Goal: Task Accomplishment & Management: Use online tool/utility

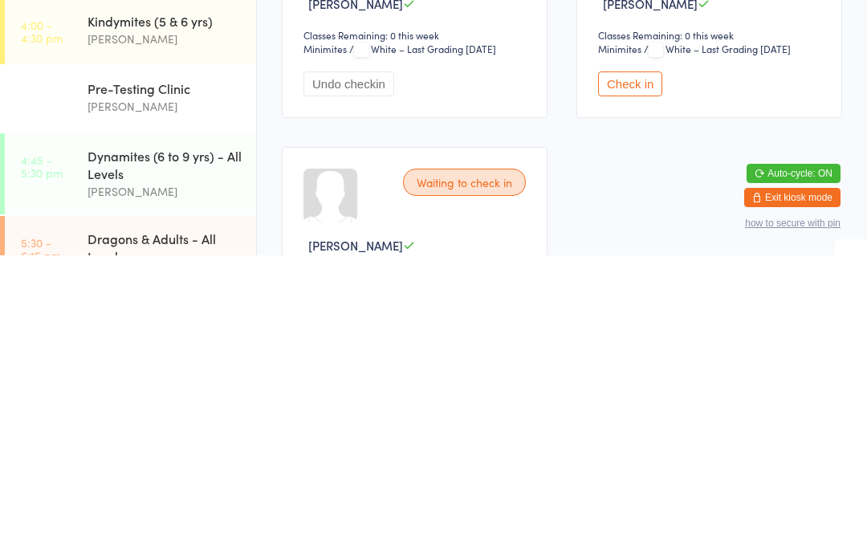
scroll to position [329, 0]
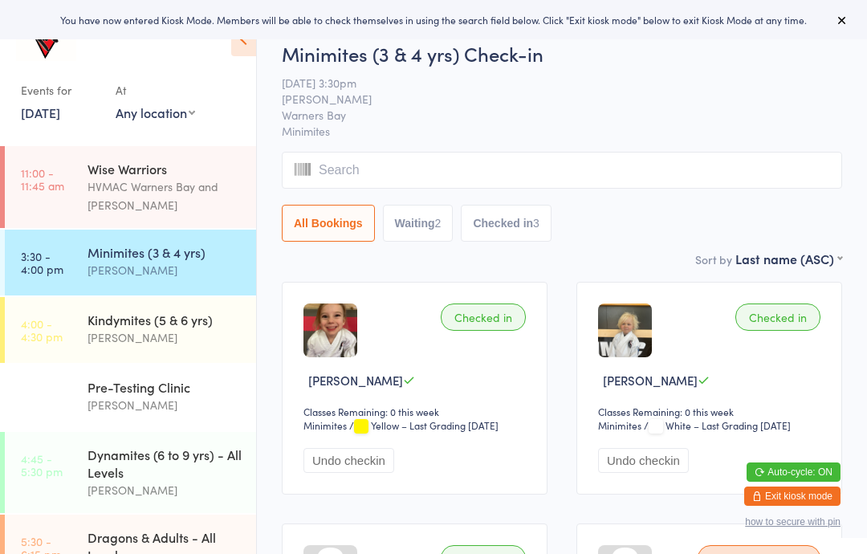
click at [243, 47] on icon at bounding box center [243, 39] width 25 height 34
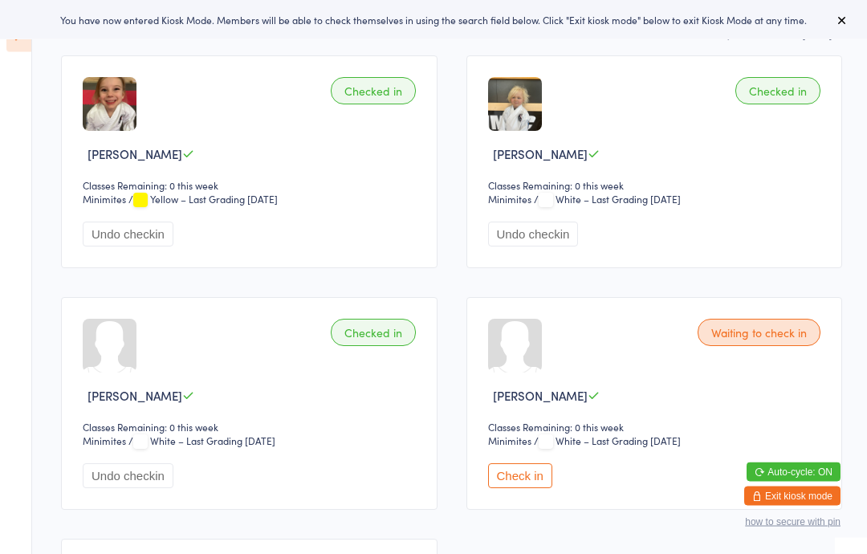
scroll to position [225, 0]
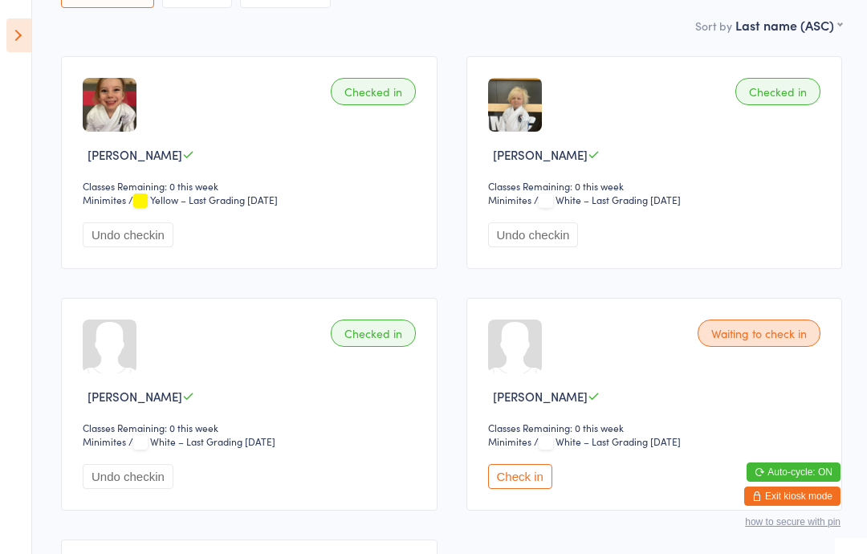
click at [528, 386] on div "Waiting to check in [PERSON_NAME] Classes Remaining: 0 this week Minimites Mini…" at bounding box center [654, 404] width 376 height 213
click at [535, 489] on button "Check in" at bounding box center [520, 476] width 64 height 25
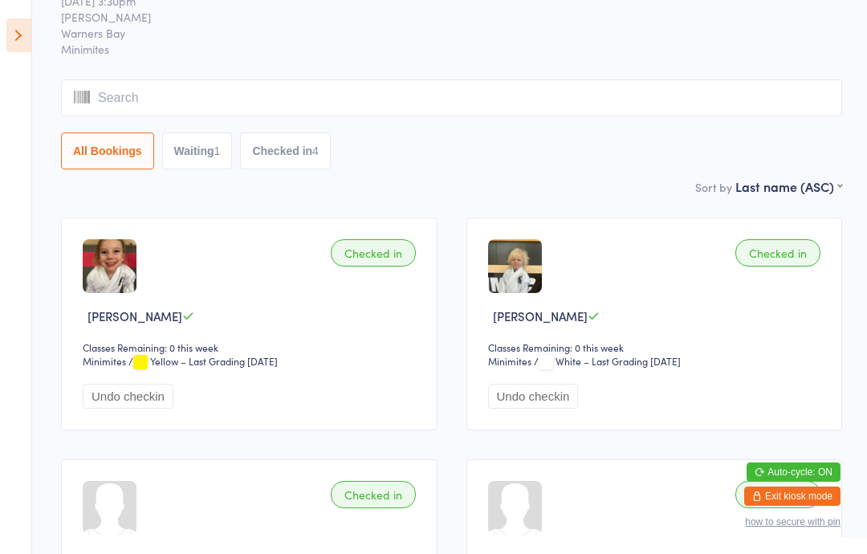
scroll to position [56, 0]
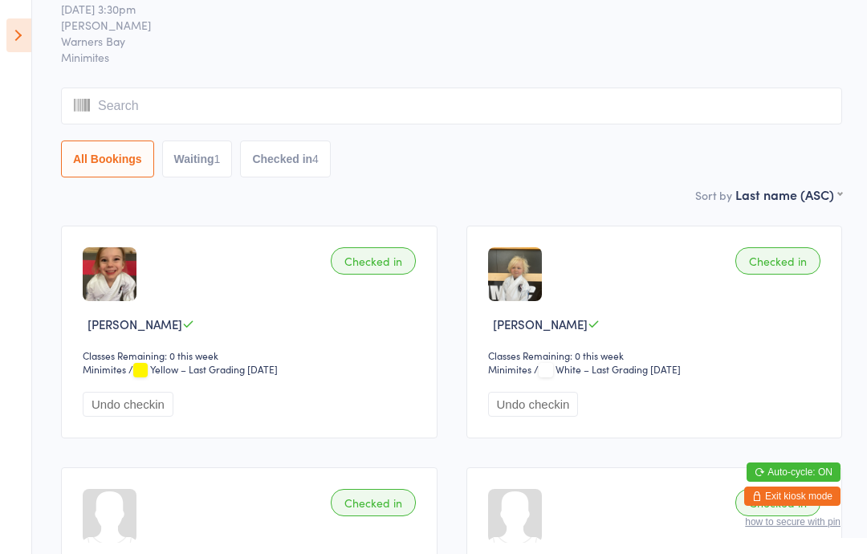
click at [23, 15] on aside "Events for [DATE] [DATE] [DATE] Sun Mon Tue Wed Thu Fri Sat 31 27 28 29 30 31 0…" at bounding box center [16, 277] width 32 height 554
click at [25, 30] on icon at bounding box center [18, 35] width 25 height 34
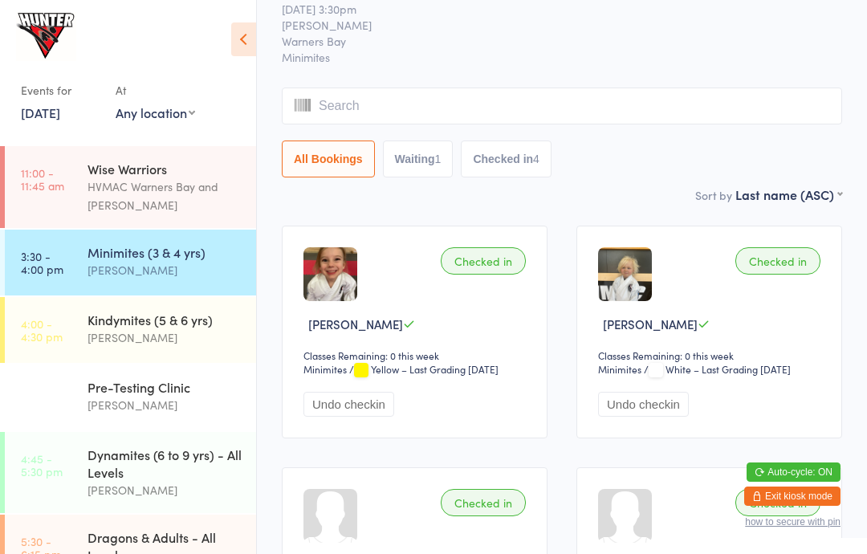
click at [237, 32] on icon at bounding box center [243, 39] width 25 height 34
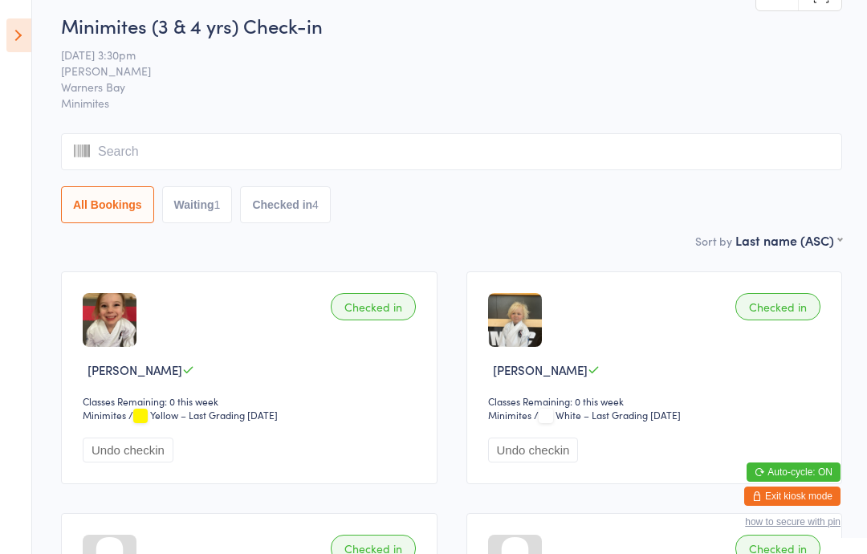
scroll to position [0, 0]
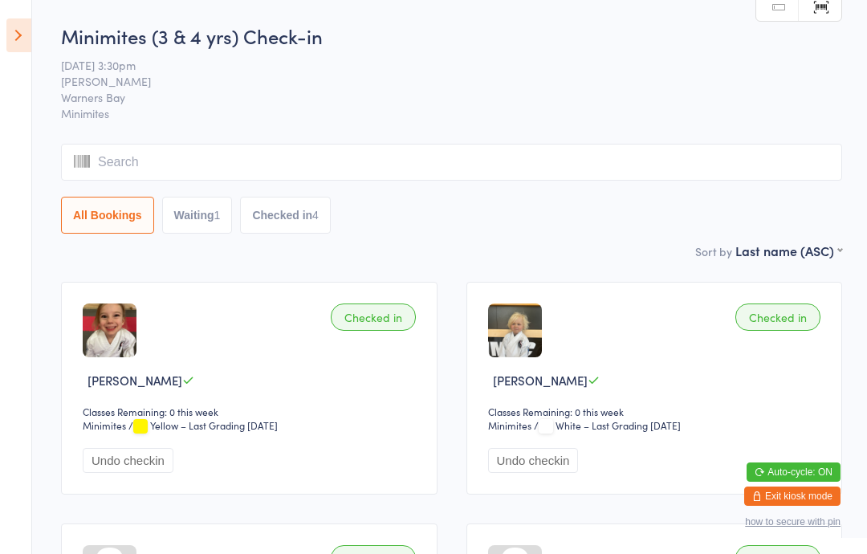
scroll to position [558, 0]
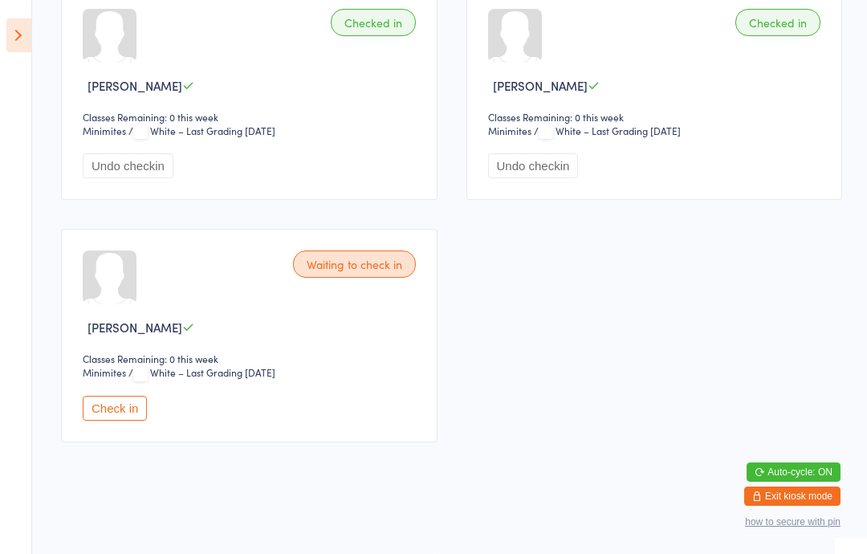
click at [26, 10] on aside "Events for [DATE] [DATE] [DATE] Sun Mon Tue Wed Thu Fri Sat 31 27 28 29 30 31 0…" at bounding box center [16, 277] width 32 height 554
click at [26, 28] on icon at bounding box center [18, 35] width 25 height 34
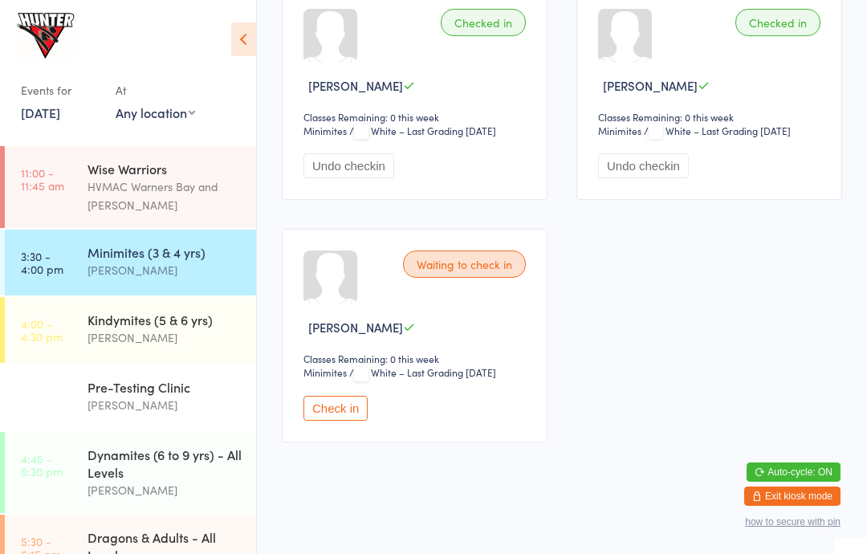
click at [139, 320] on div "Kindymites (5 & 6 yrs)" at bounding box center [164, 320] width 155 height 18
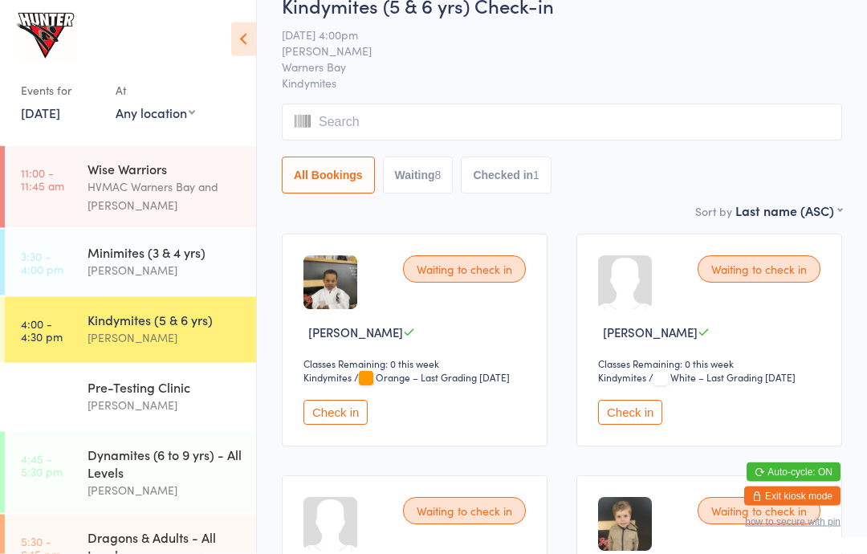
scroll to position [48, 0]
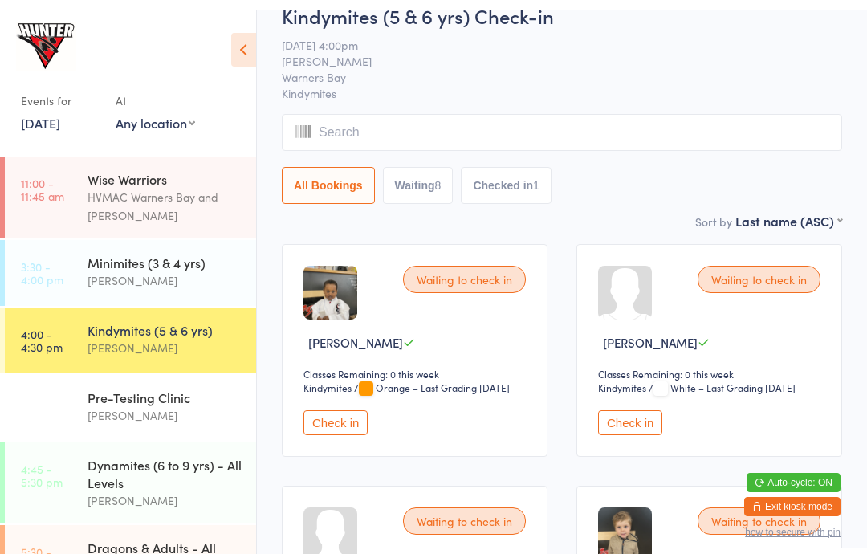
click at [249, 43] on icon at bounding box center [243, 39] width 25 height 34
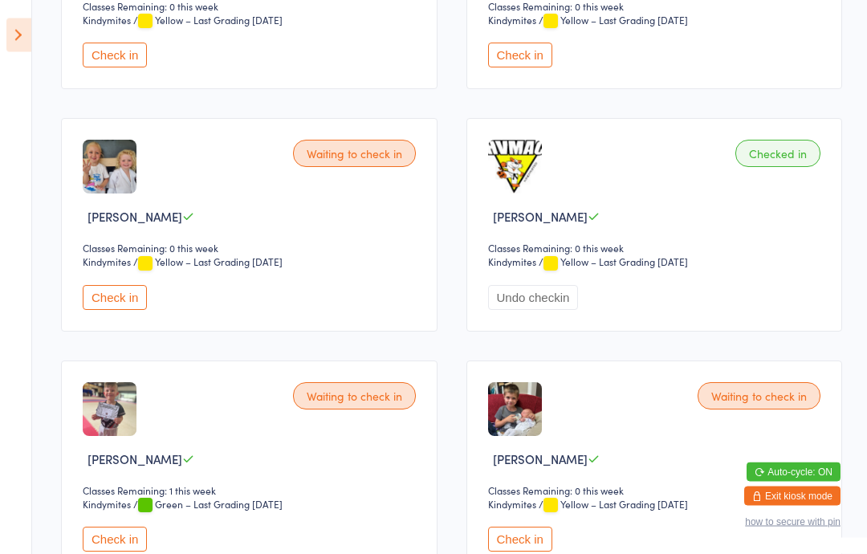
scroll to position [647, 0]
click at [533, 547] on button "Check in" at bounding box center [520, 538] width 64 height 25
click at [14, 34] on icon at bounding box center [18, 35] width 25 height 34
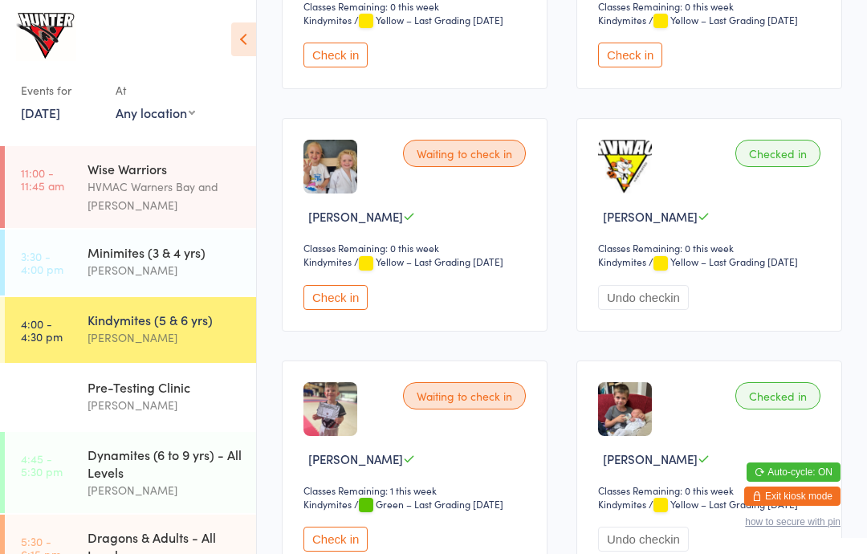
click at [192, 469] on div "Dynamites (6 to 9 yrs) - All Levels" at bounding box center [164, 462] width 155 height 35
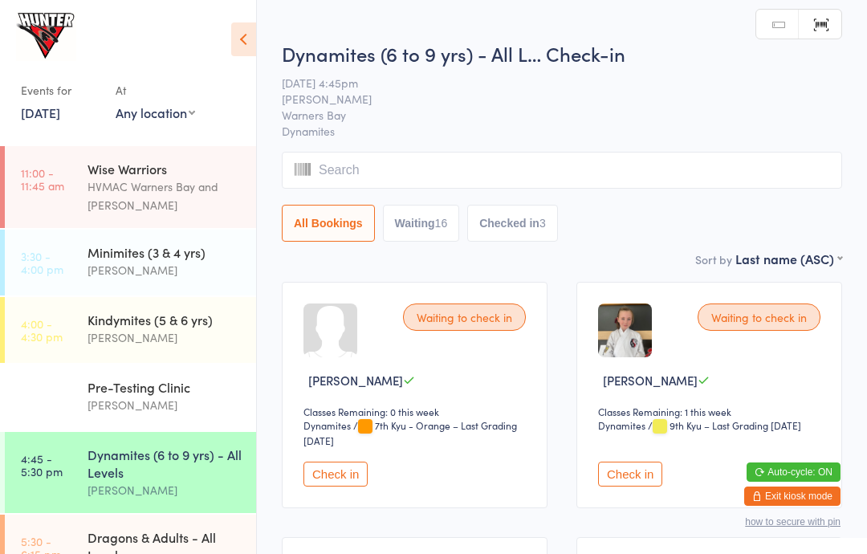
click at [248, 27] on icon at bounding box center [243, 39] width 25 height 34
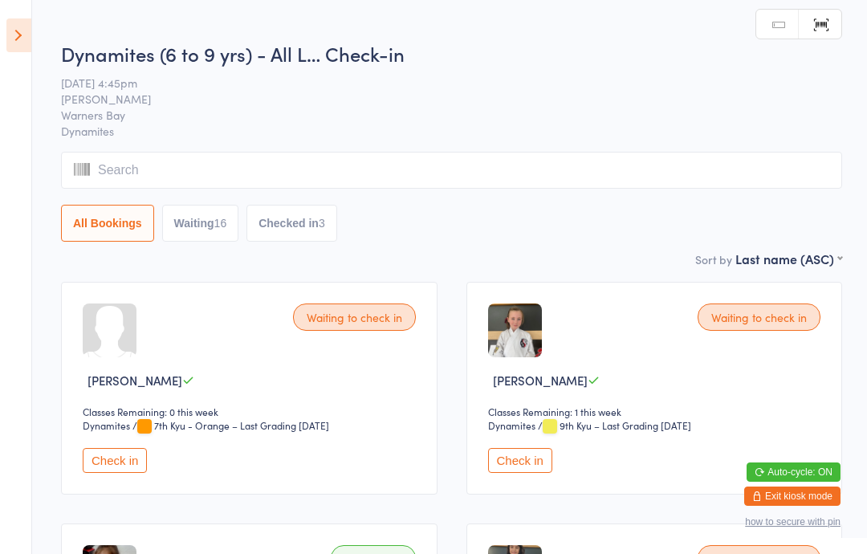
click at [6, 19] on icon at bounding box center [18, 35] width 25 height 34
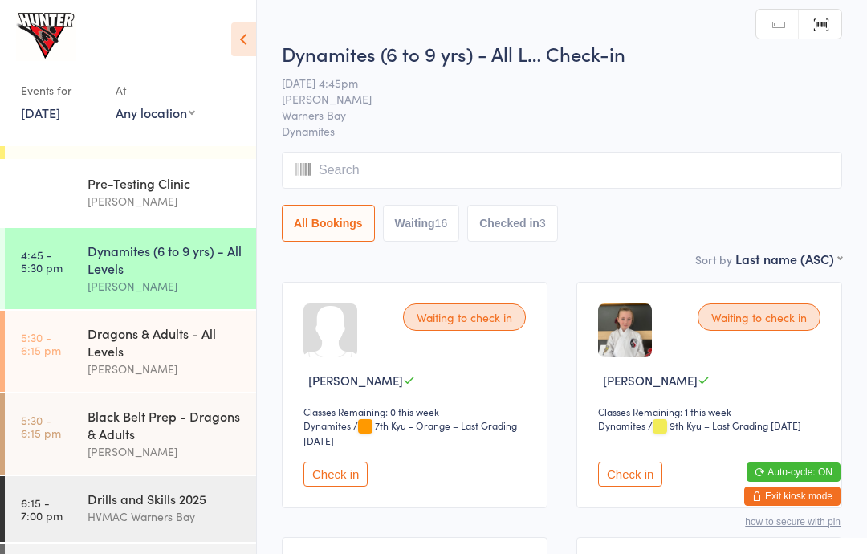
scroll to position [214, 0]
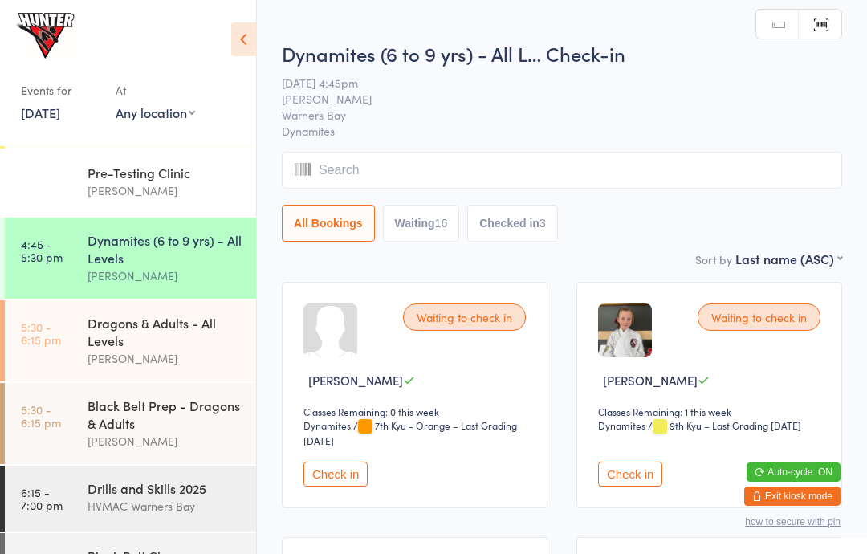
click at [197, 349] on div "Dragons & Adults - All Levels" at bounding box center [164, 331] width 155 height 35
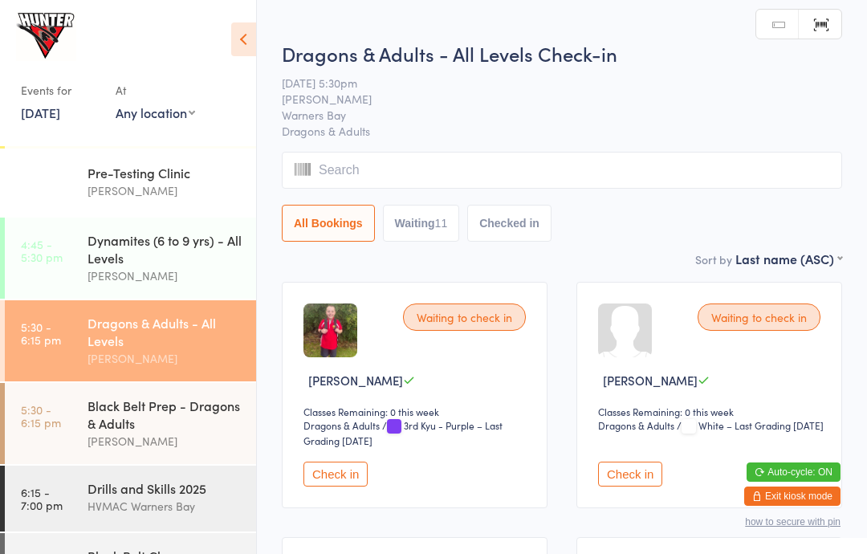
click at [255, 18] on div "Events for [DATE] [DATE] [DATE] Sun Mon Tue Wed Thu Fri Sat 31 27 28 29 30 31 0…" at bounding box center [128, 70] width 256 height 140
click at [224, 26] on div "Events for [DATE] [DATE] [DATE] Sun Mon Tue Wed Thu Fri Sat 31 27 28 29 30 31 0…" at bounding box center [128, 70] width 256 height 140
click at [254, 29] on icon at bounding box center [243, 39] width 25 height 34
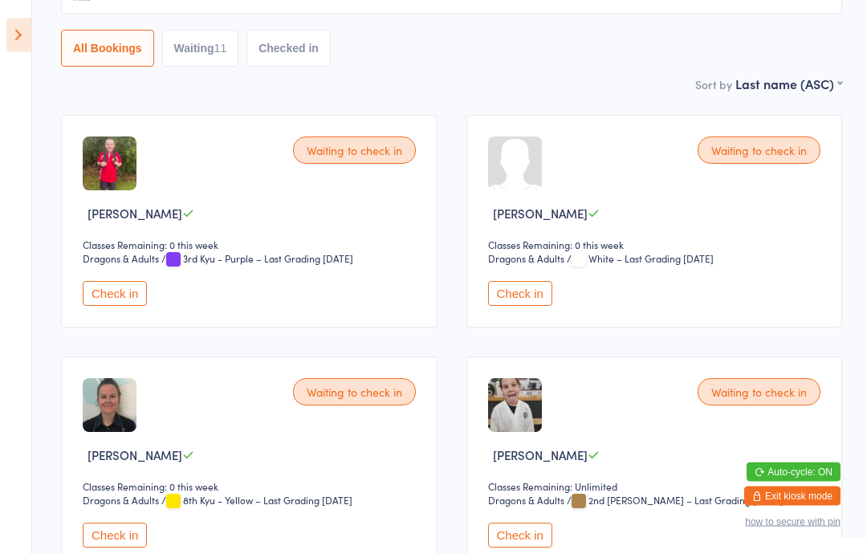
click at [519, 290] on button "Check in" at bounding box center [520, 294] width 64 height 25
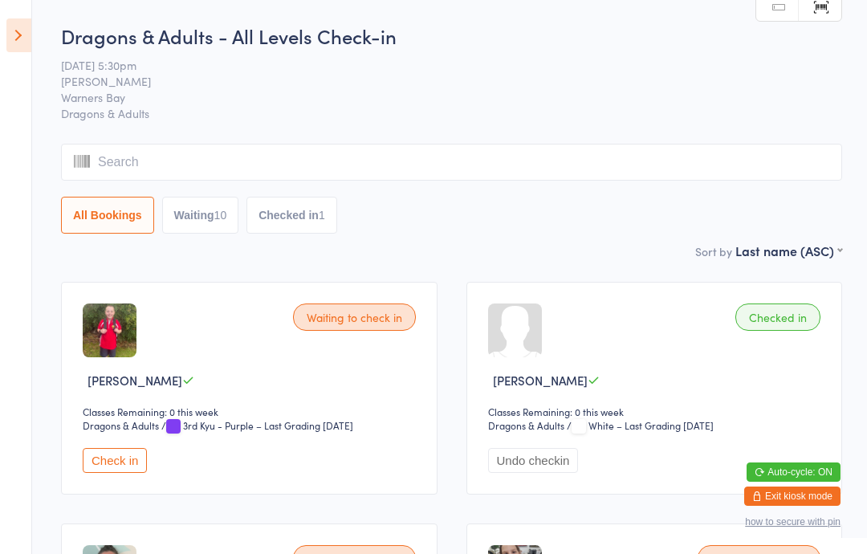
click at [10, 26] on icon at bounding box center [18, 35] width 25 height 34
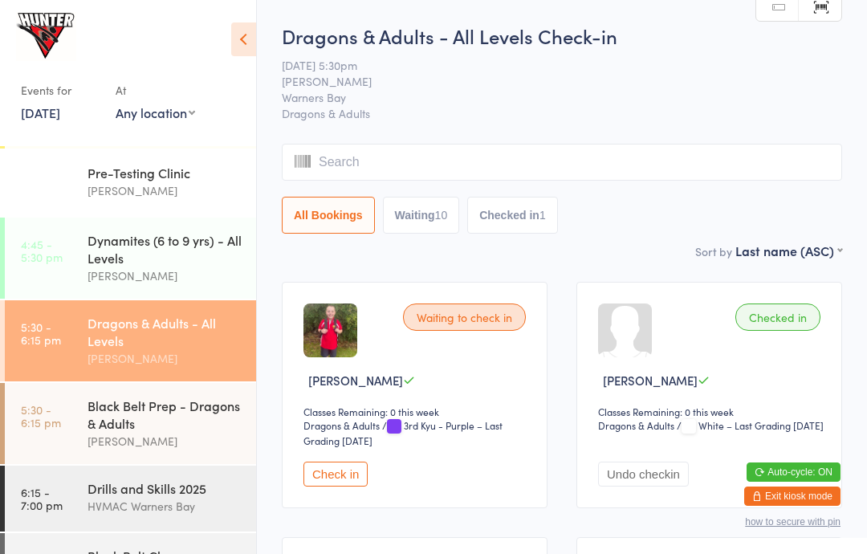
click at [62, 266] on link "4:45 - 5:30 pm Dynamites (6 to 9 yrs) - All Levels [PERSON_NAME]" at bounding box center [130, 257] width 251 height 81
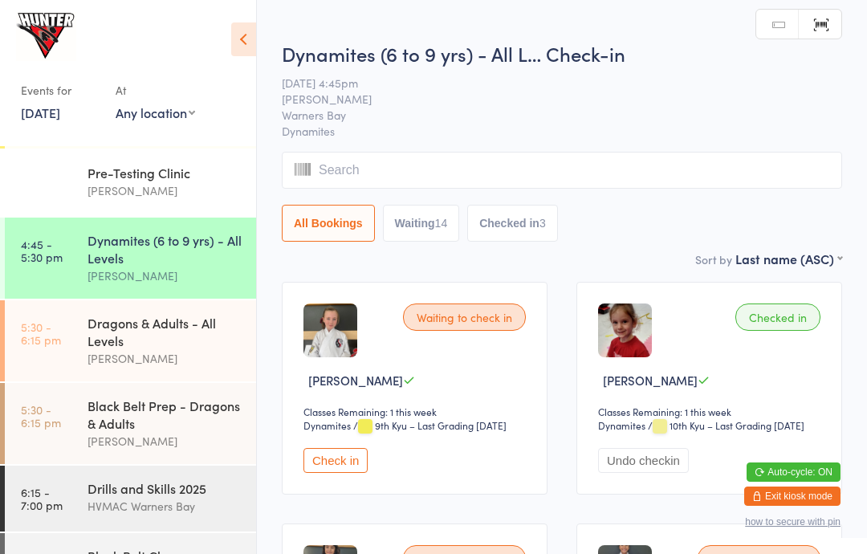
click at [237, 43] on icon at bounding box center [243, 39] width 25 height 34
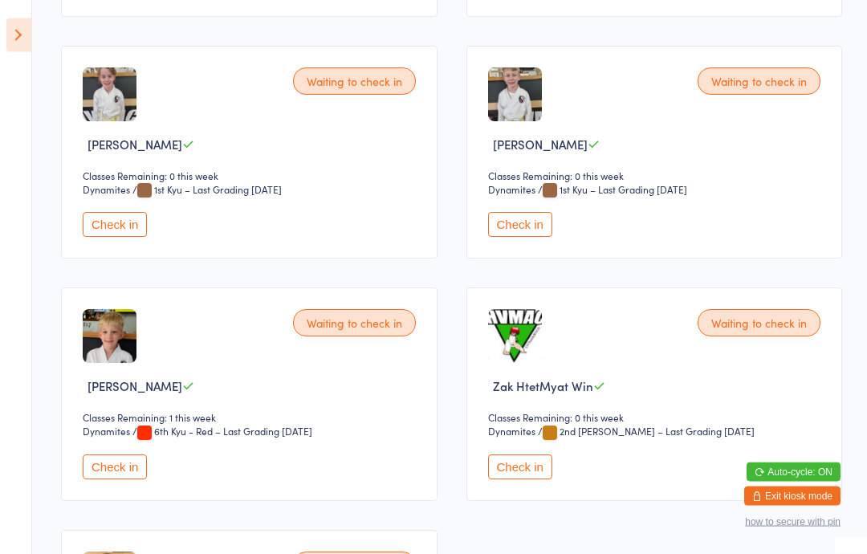
scroll to position [1705, 0]
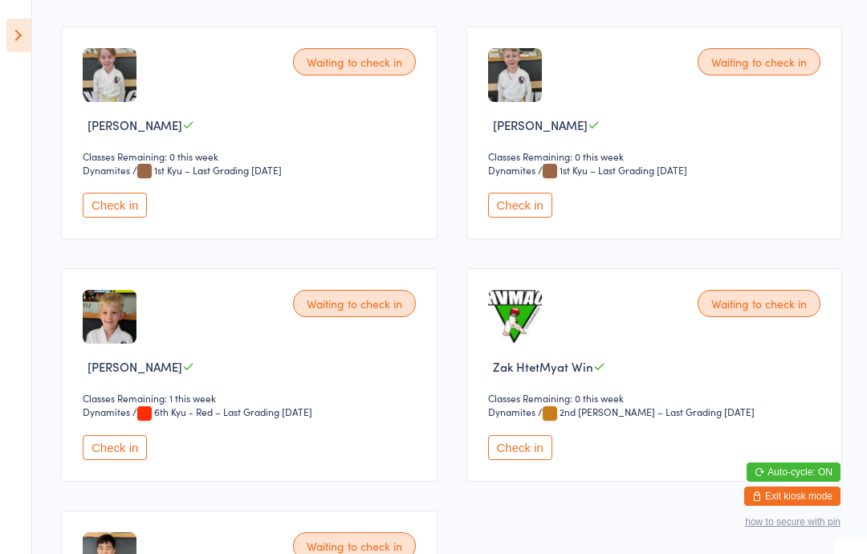
click at [101, 217] on button "Check in" at bounding box center [115, 205] width 64 height 25
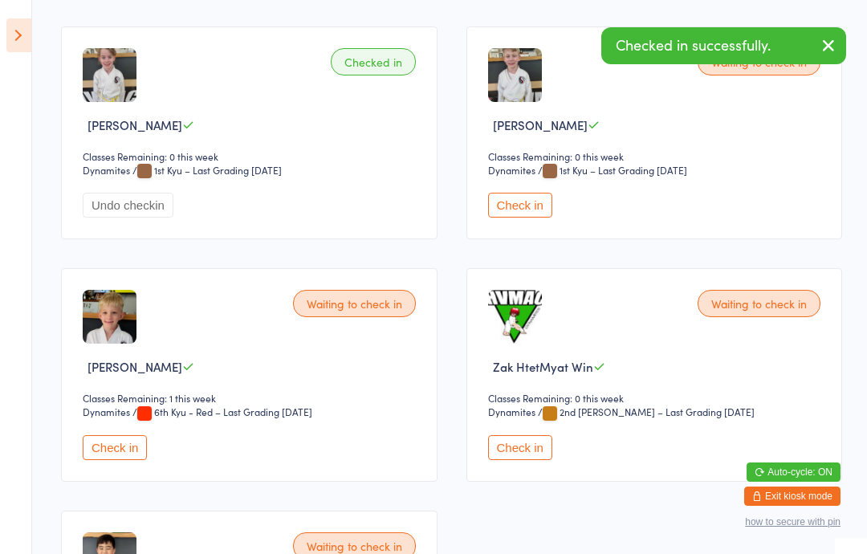
click at [501, 217] on button "Check in" at bounding box center [520, 205] width 64 height 25
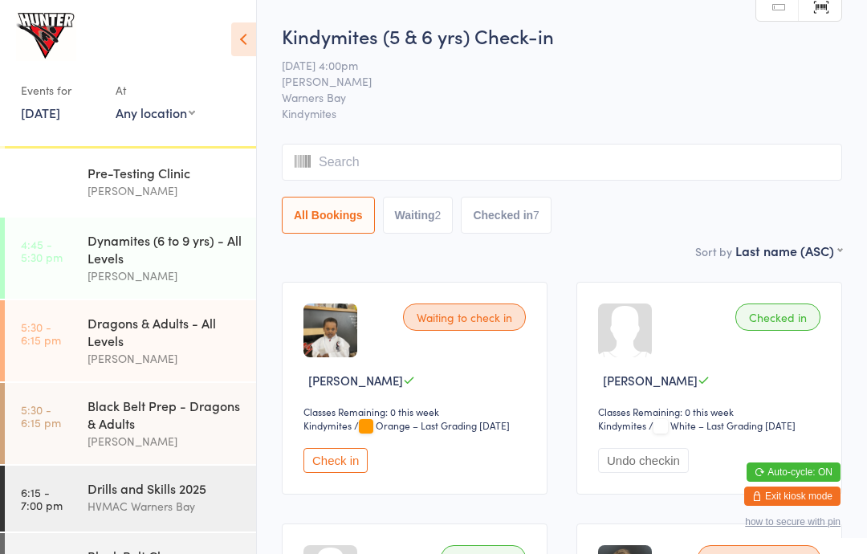
click at [332, 433] on div "Kindymites Kindymites / Orange – Last Grading [DATE]" at bounding box center [416, 425] width 227 height 15
click at [335, 473] on button "Check in" at bounding box center [335, 460] width 64 height 25
click at [155, 174] on div "Pre-Testing Clinic" at bounding box center [164, 173] width 155 height 18
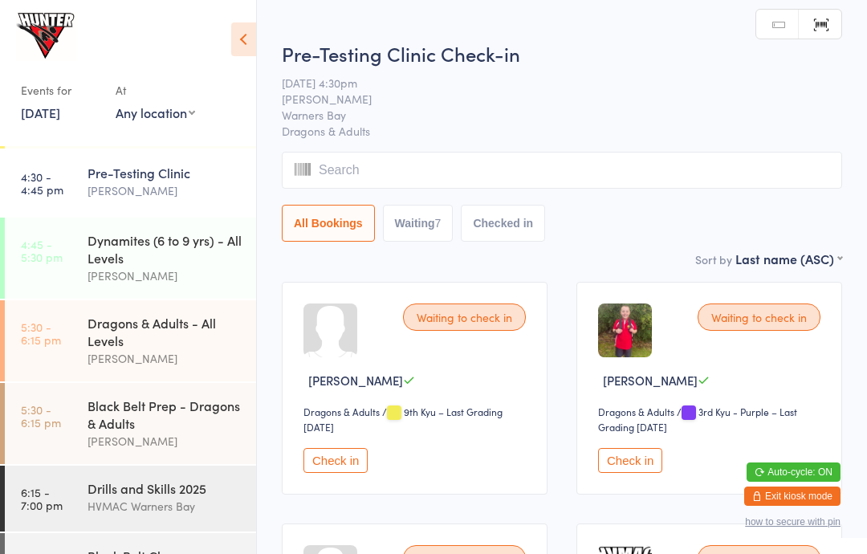
click at [243, 42] on icon at bounding box center [243, 39] width 25 height 34
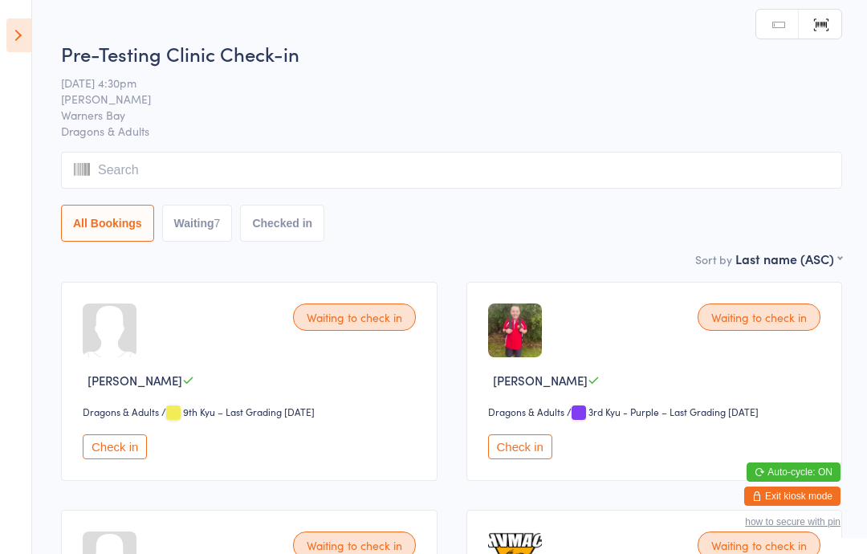
click at [527, 436] on div "Waiting to check in [PERSON_NAME] Dragons & Adults Dragons & Adults / 3rd Kyu -…" at bounding box center [654, 381] width 376 height 199
click at [538, 459] on button "Check in" at bounding box center [520, 446] width 64 height 25
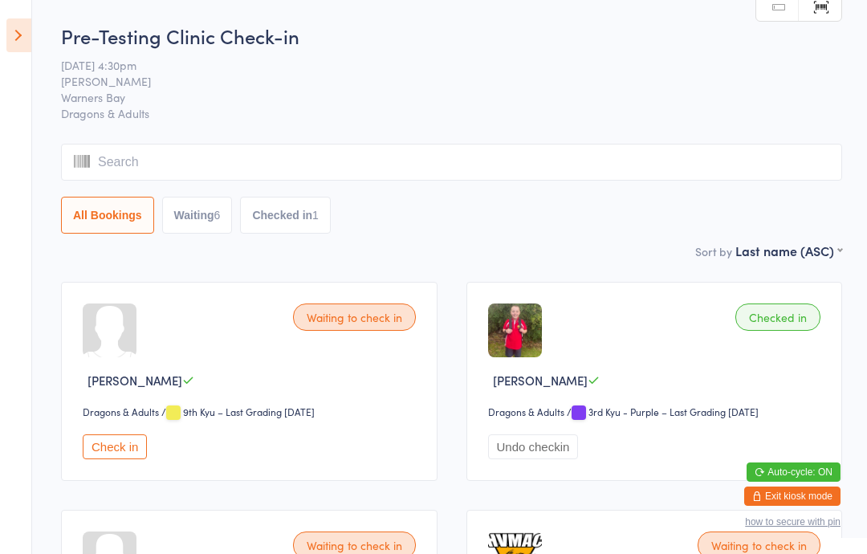
click at [11, 43] on icon at bounding box center [18, 35] width 25 height 34
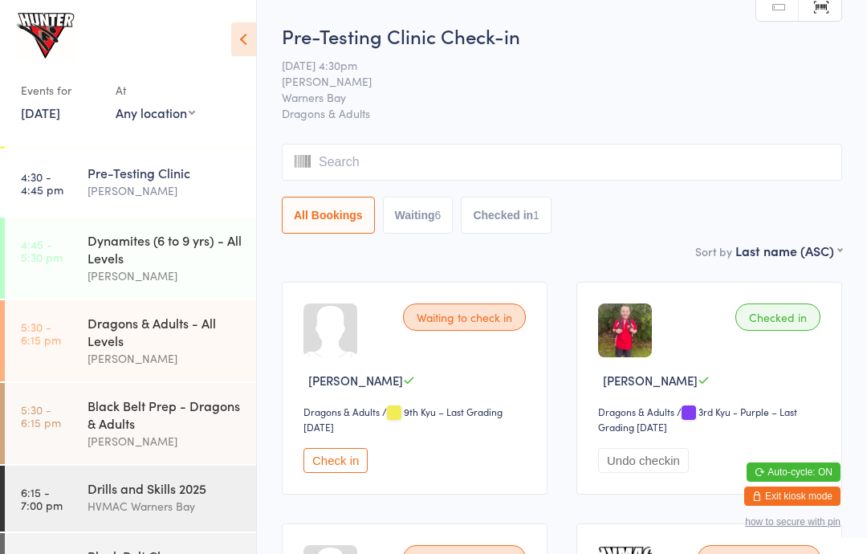
click at [189, 343] on div "Dragons & Adults - All Levels" at bounding box center [164, 331] width 155 height 35
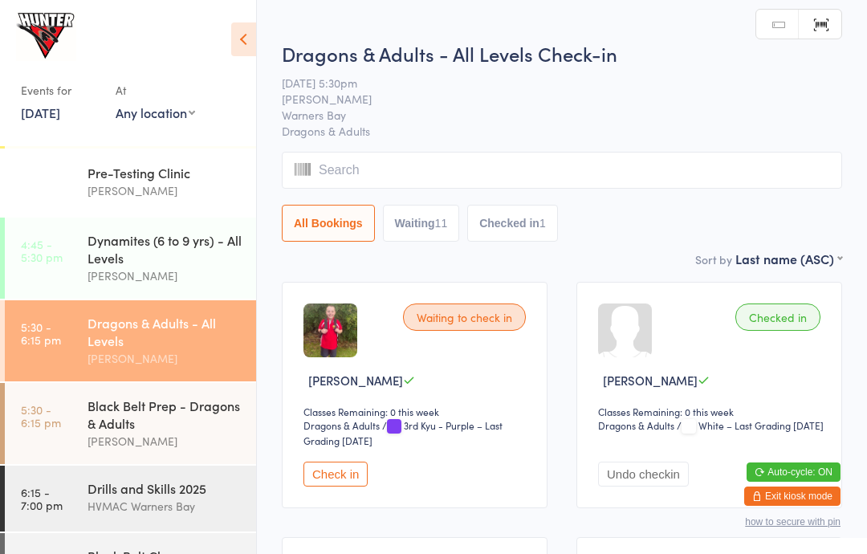
click at [244, 30] on icon at bounding box center [243, 39] width 25 height 34
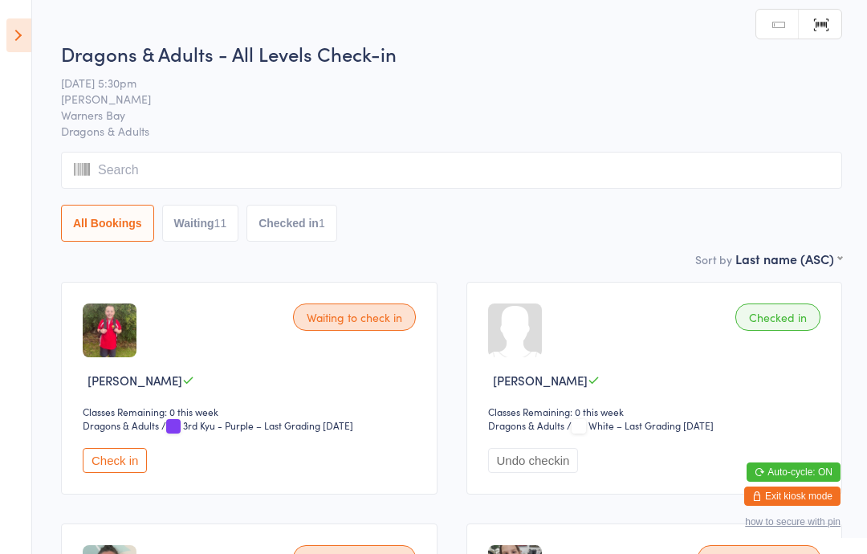
click at [128, 449] on div "Waiting to check in [PERSON_NAME] Classes Remaining: 0 this week Dragons & Adul…" at bounding box center [249, 388] width 376 height 213
click at [109, 462] on button "Check in" at bounding box center [115, 460] width 64 height 25
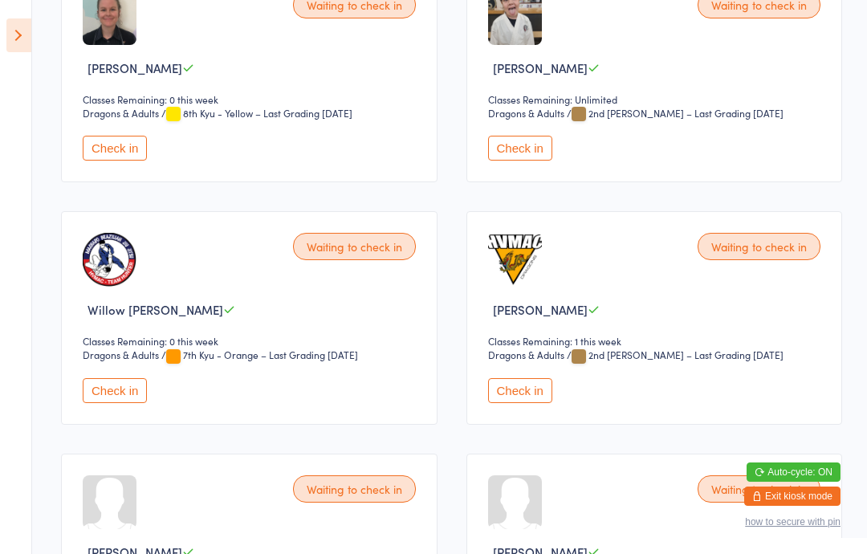
click at [512, 156] on button "Check in" at bounding box center [520, 148] width 64 height 25
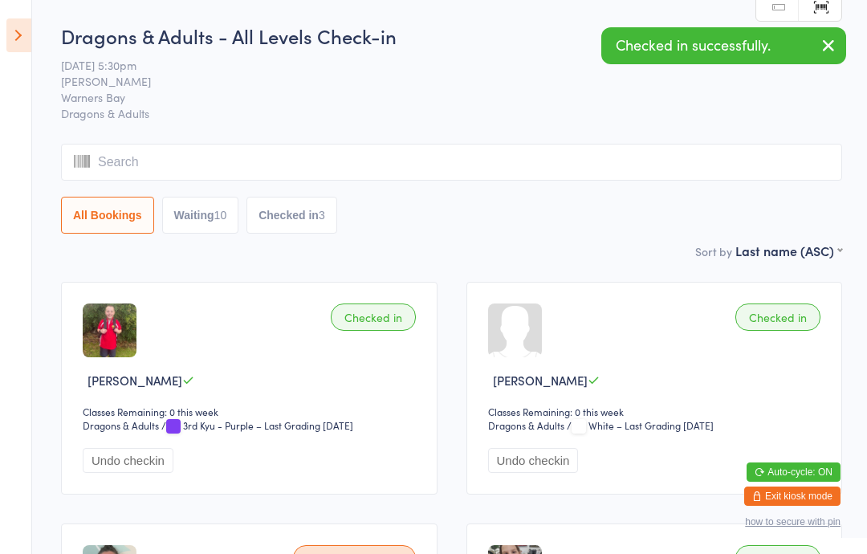
click at [14, 31] on icon at bounding box center [18, 35] width 25 height 34
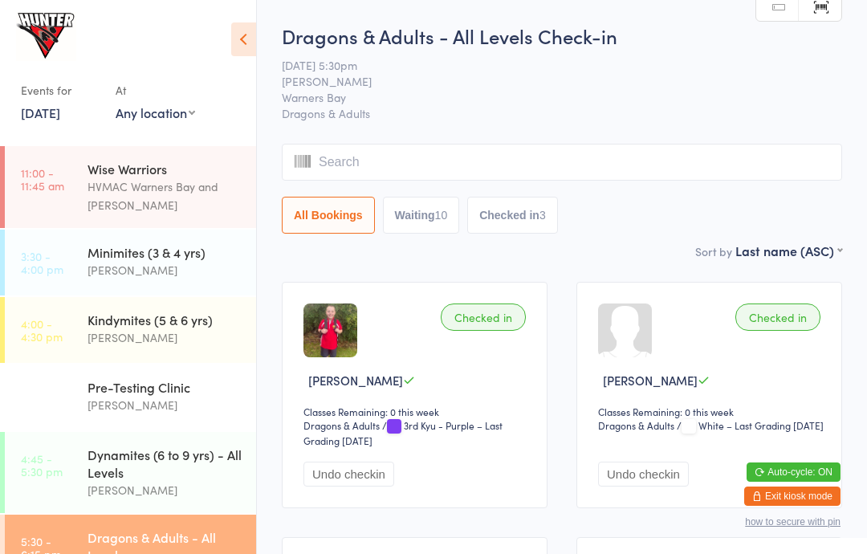
click at [81, 387] on link "4:30 - 4:45 pm Pre-Testing Clinic [PERSON_NAME]" at bounding box center [130, 397] width 251 height 66
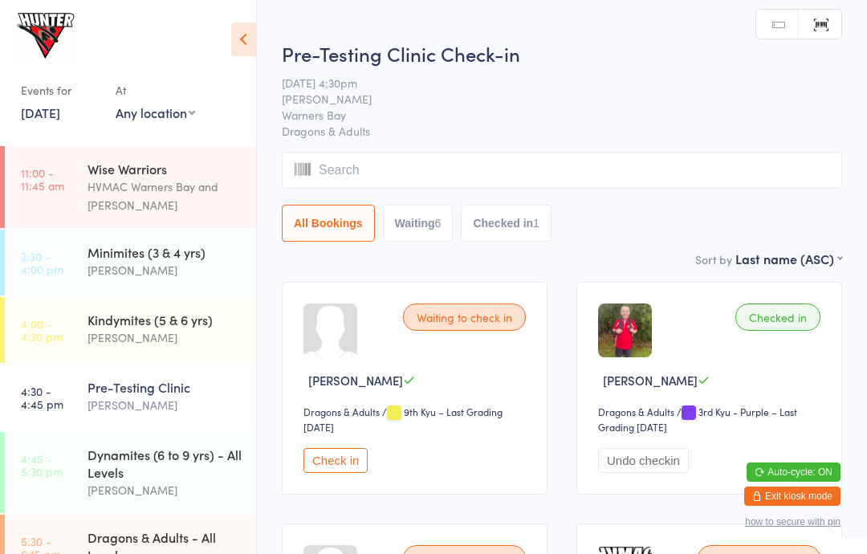
click at [243, 30] on icon at bounding box center [243, 39] width 25 height 34
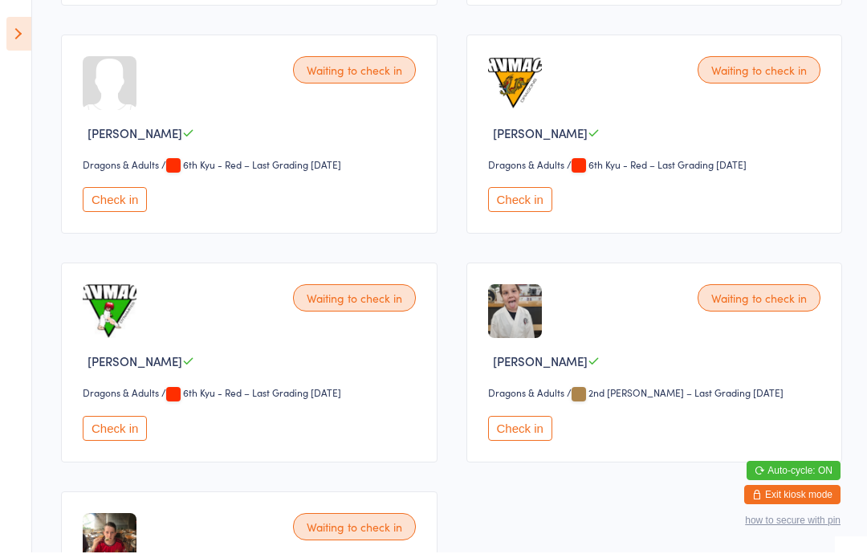
scroll to position [475, 0]
click at [523, 430] on button "Check in" at bounding box center [520, 428] width 64 height 25
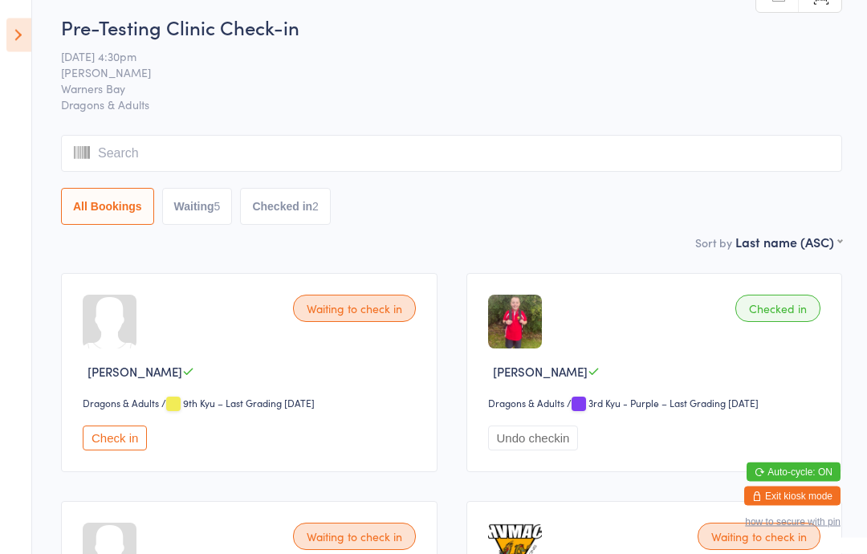
scroll to position [0, 0]
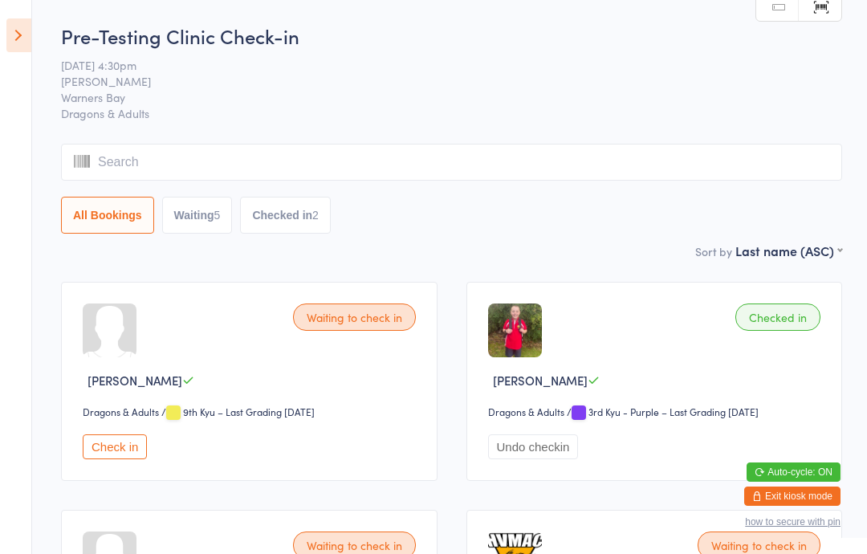
click at [26, 21] on icon at bounding box center [18, 35] width 25 height 34
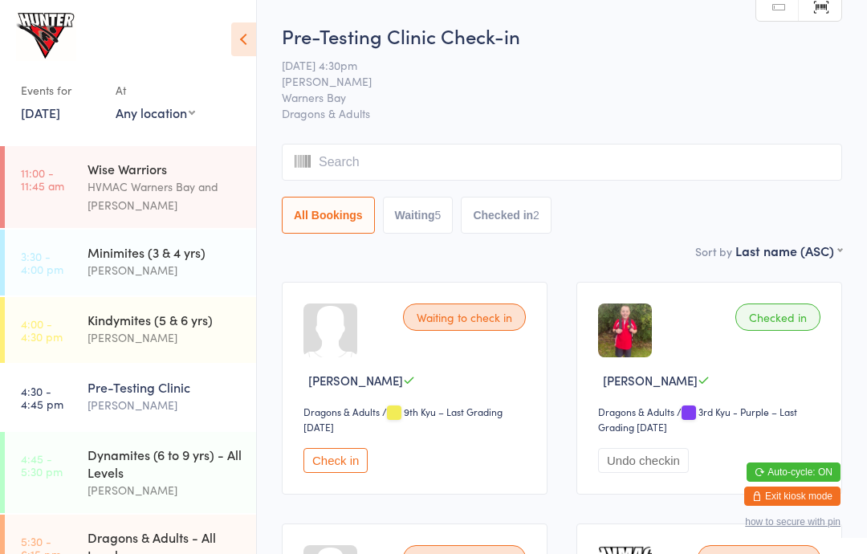
click at [217, 469] on div "Dynamites (6 to 9 yrs) - All Levels" at bounding box center [164, 462] width 155 height 35
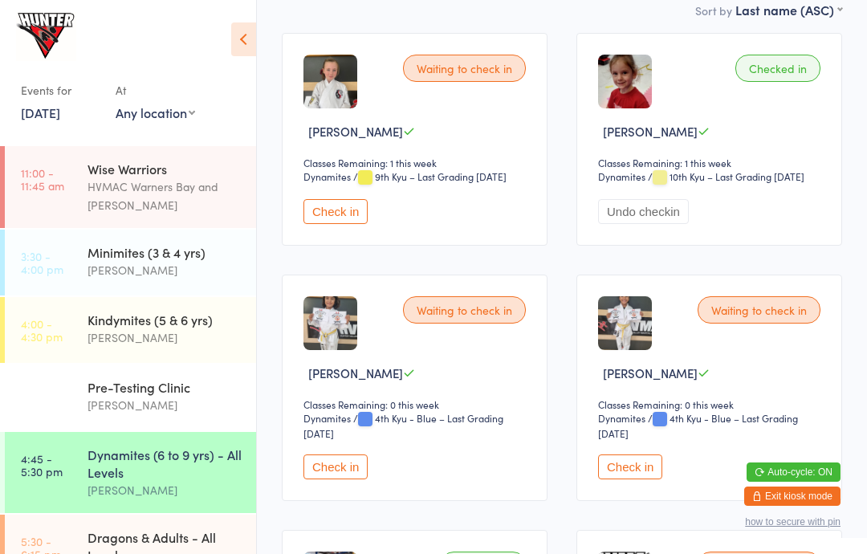
scroll to position [267, 0]
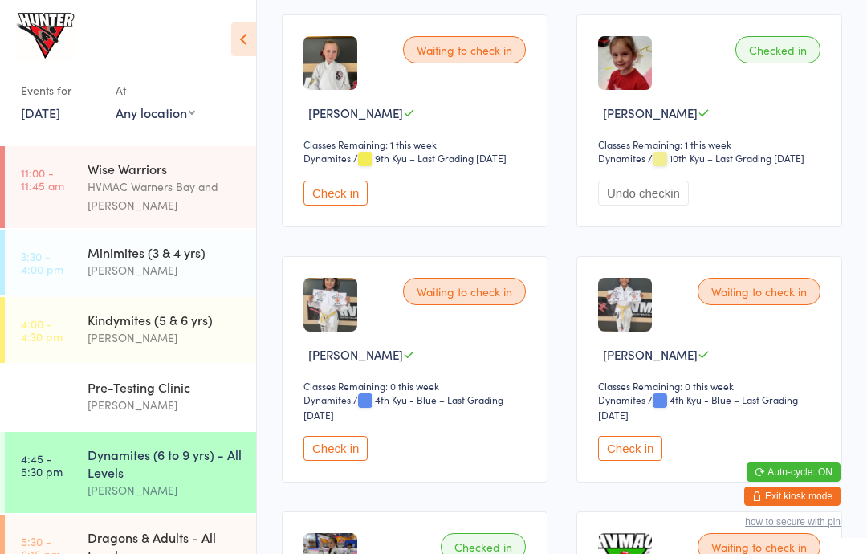
click at [638, 461] on button "Check in" at bounding box center [630, 448] width 64 height 25
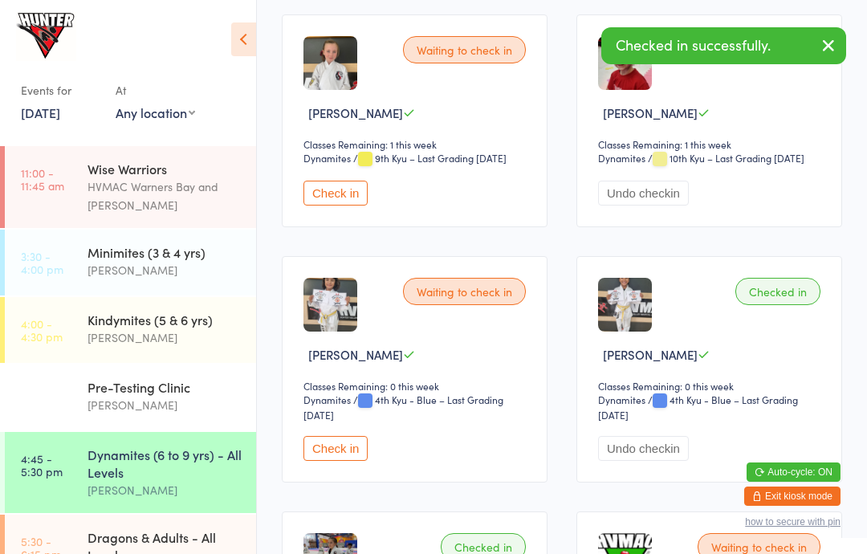
click at [337, 461] on button "Check in" at bounding box center [335, 448] width 64 height 25
click at [194, 111] on select "Any location [GEOGRAPHIC_DATA]" at bounding box center [155, 113] width 79 height 18
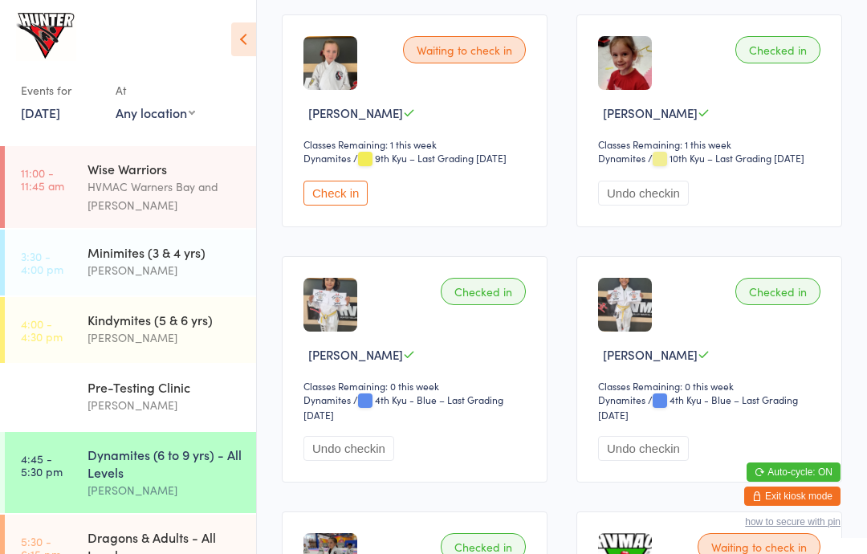
click at [245, 44] on icon at bounding box center [243, 39] width 25 height 34
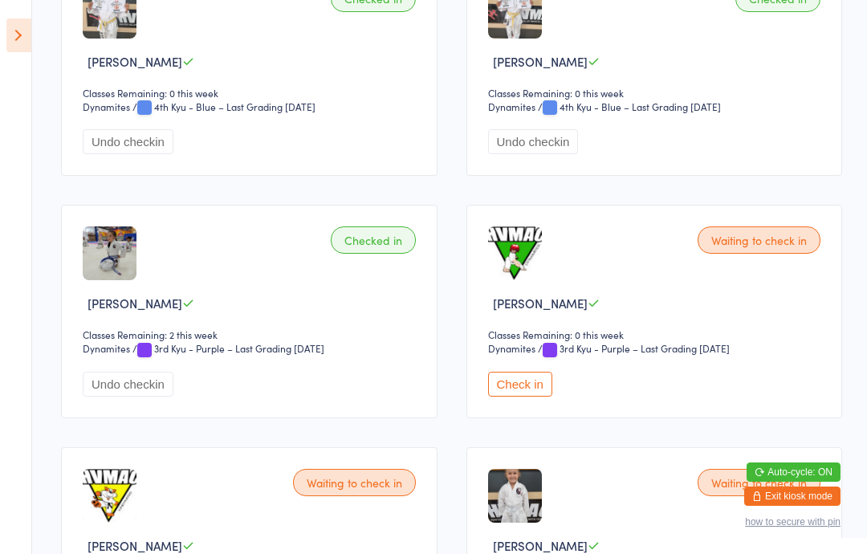
scroll to position [593, 0]
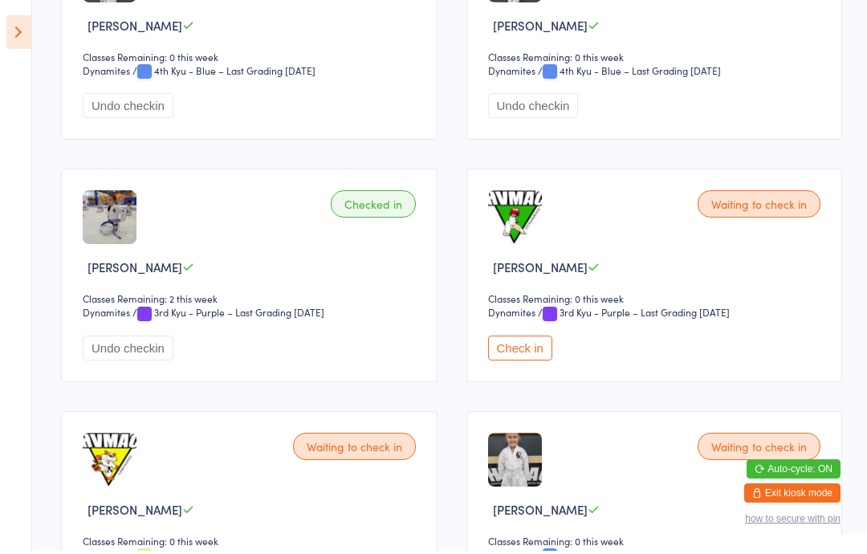
click at [10, 33] on icon at bounding box center [18, 35] width 25 height 34
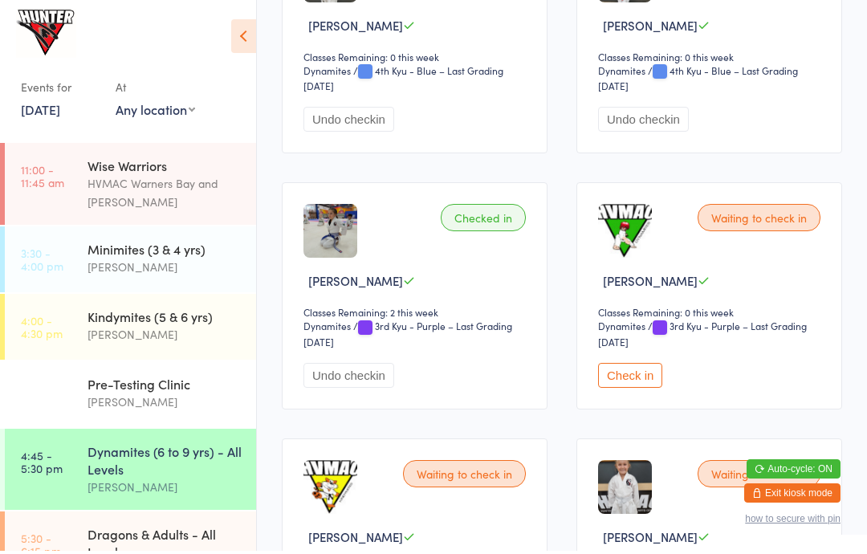
scroll to position [596, 0]
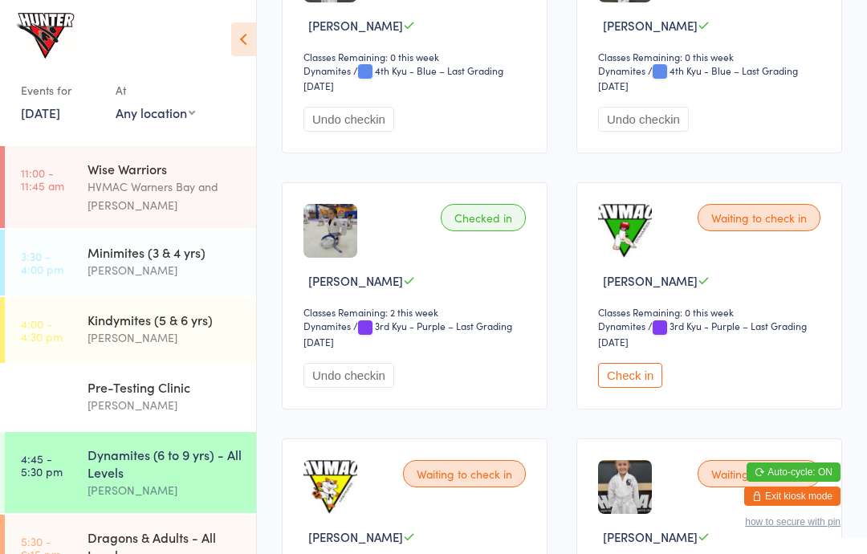
click at [95, 487] on div "[PERSON_NAME]" at bounding box center [164, 490] width 155 height 18
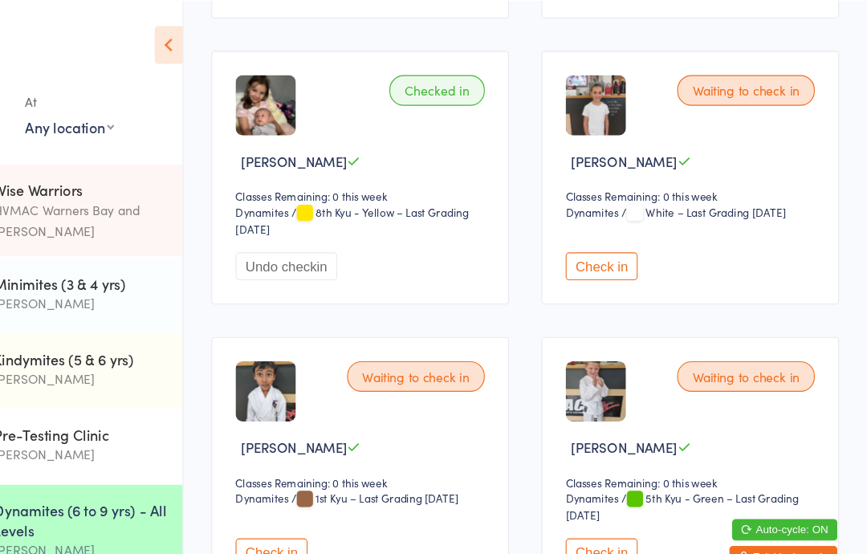
scroll to position [1244, 0]
click at [598, 250] on button "Check in" at bounding box center [630, 237] width 64 height 25
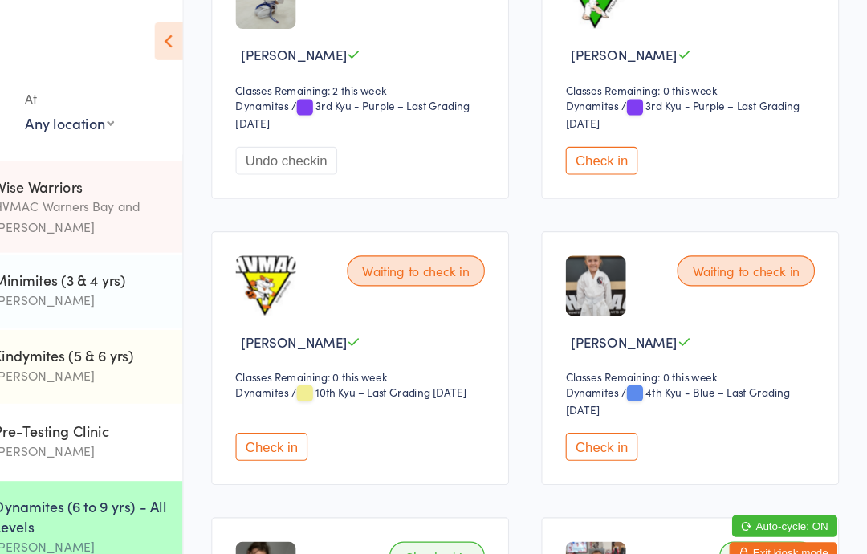
scroll to position [826, 0]
click at [303, 412] on button "Check in" at bounding box center [335, 400] width 64 height 25
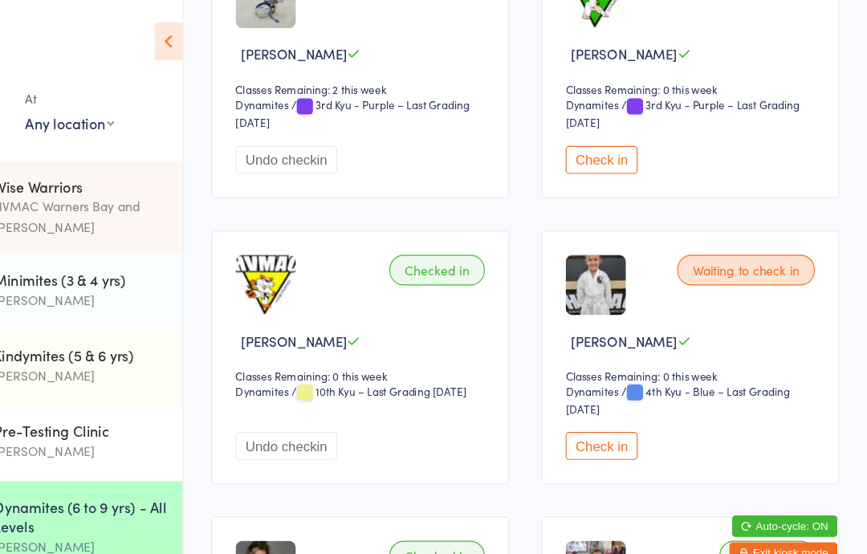
click at [598, 412] on button "Check in" at bounding box center [630, 400] width 64 height 25
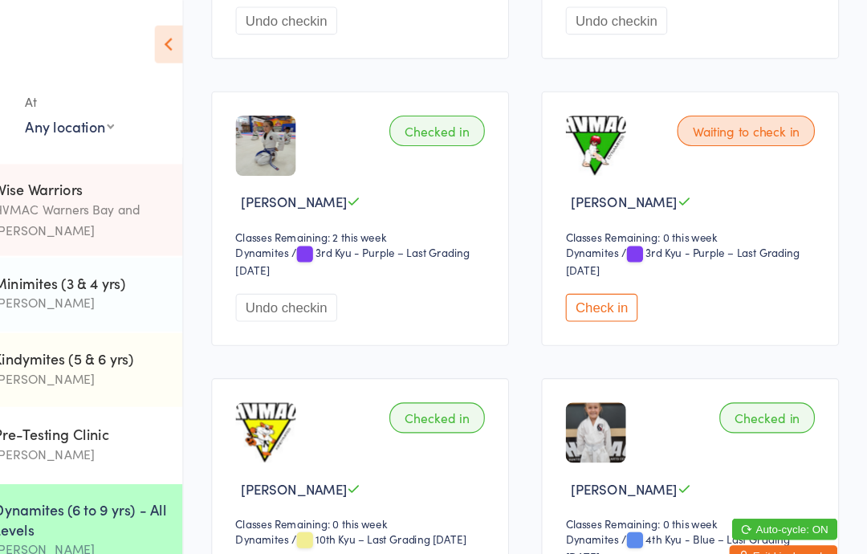
scroll to position [694, 0]
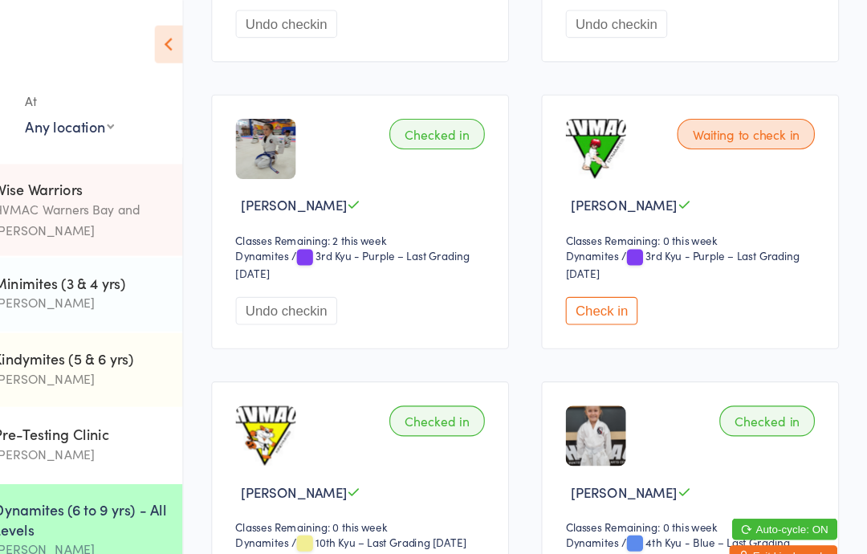
click at [697, 428] on div "Checked in [PERSON_NAME] Classes Remaining: 0 this week Dynamites Dynamites / 4…" at bounding box center [709, 453] width 266 height 226
click at [598, 290] on button "Check in" at bounding box center [630, 277] width 64 height 25
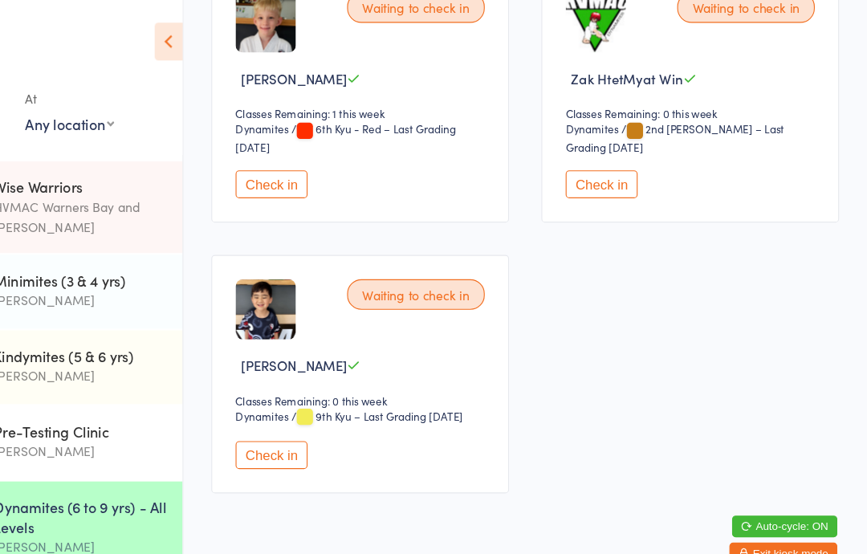
scroll to position [2118, 0]
click at [303, 396] on button "Check in" at bounding box center [335, 408] width 64 height 25
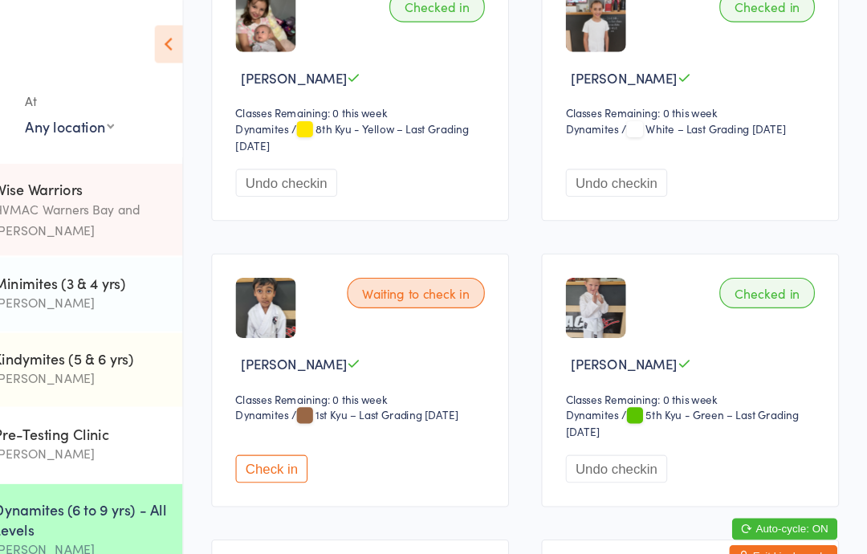
scroll to position [1317, 0]
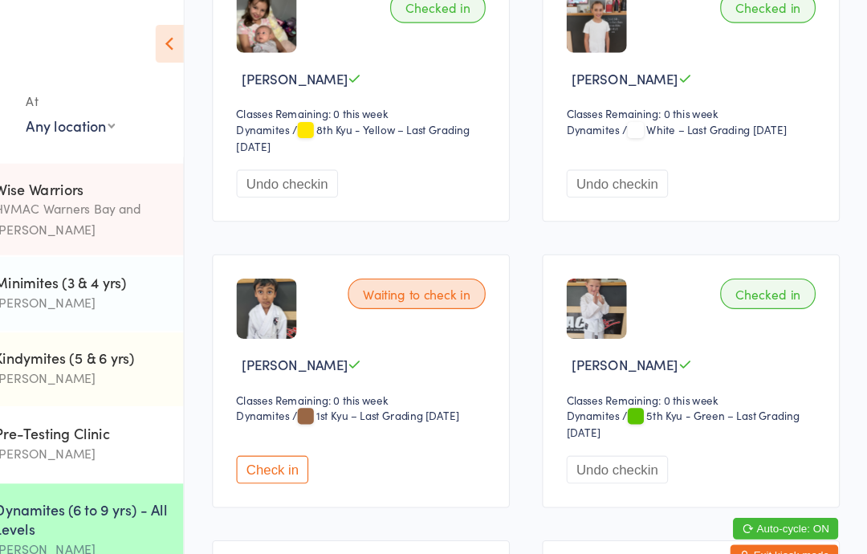
click at [104, 489] on div "[PERSON_NAME]" at bounding box center [164, 490] width 155 height 18
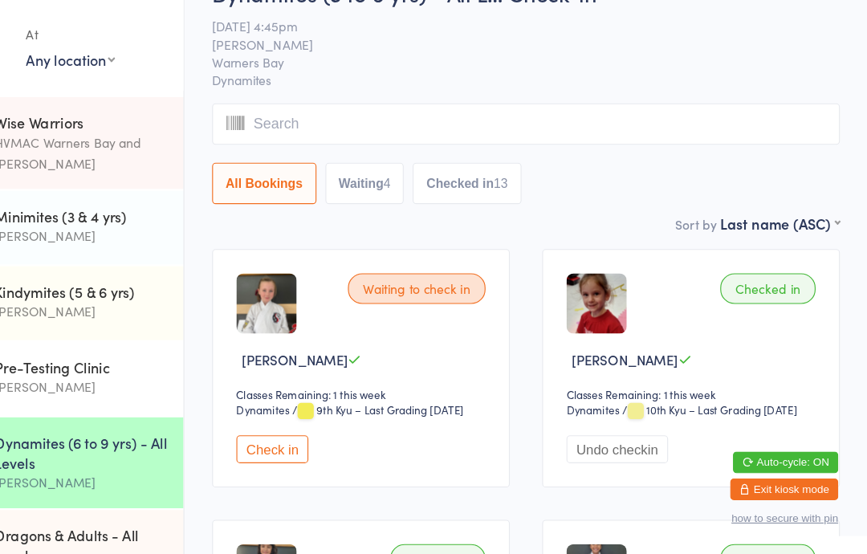
click at [383, 205] on button "Waiting 4" at bounding box center [418, 223] width 71 height 37
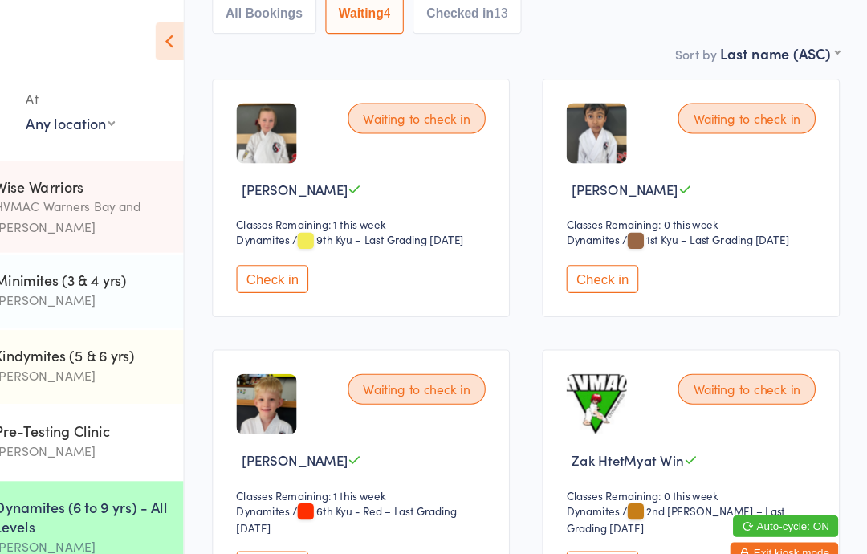
scroll to position [209, 0]
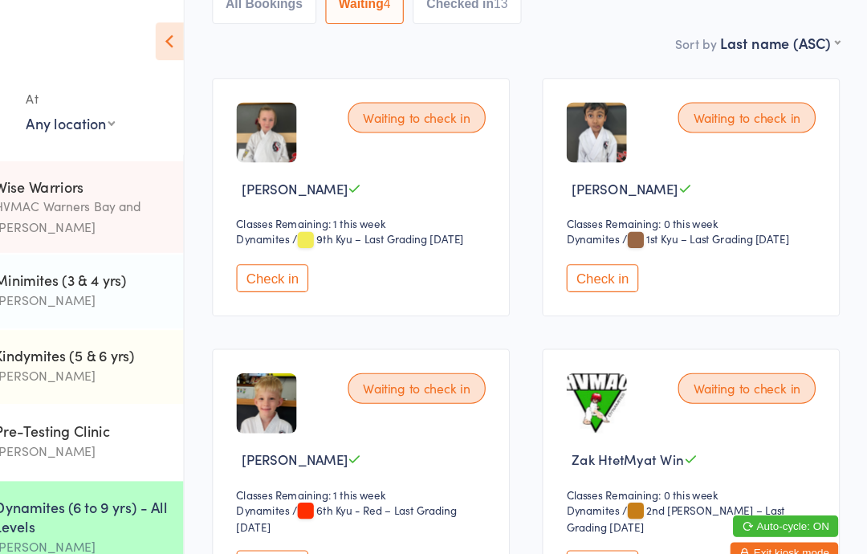
click at [598, 244] on button "Check in" at bounding box center [630, 250] width 64 height 25
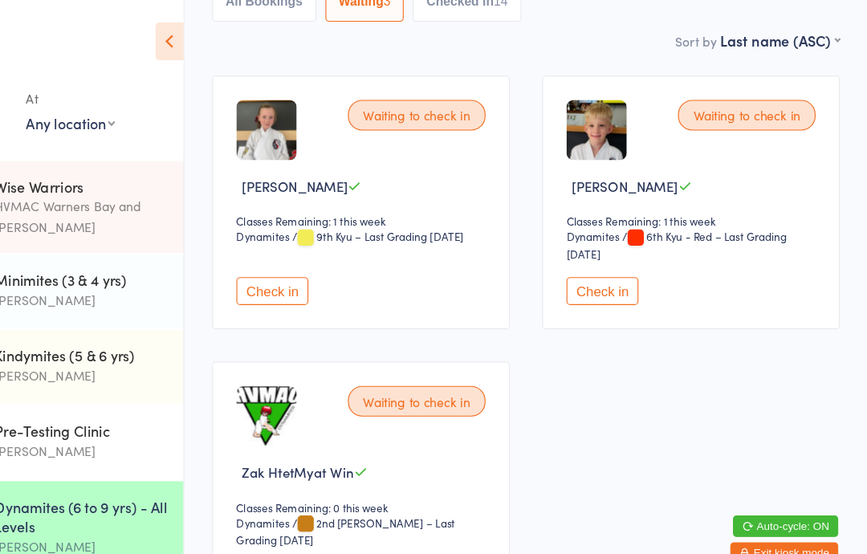
scroll to position [213, 0]
click at [598, 262] on button "Check in" at bounding box center [630, 261] width 64 height 25
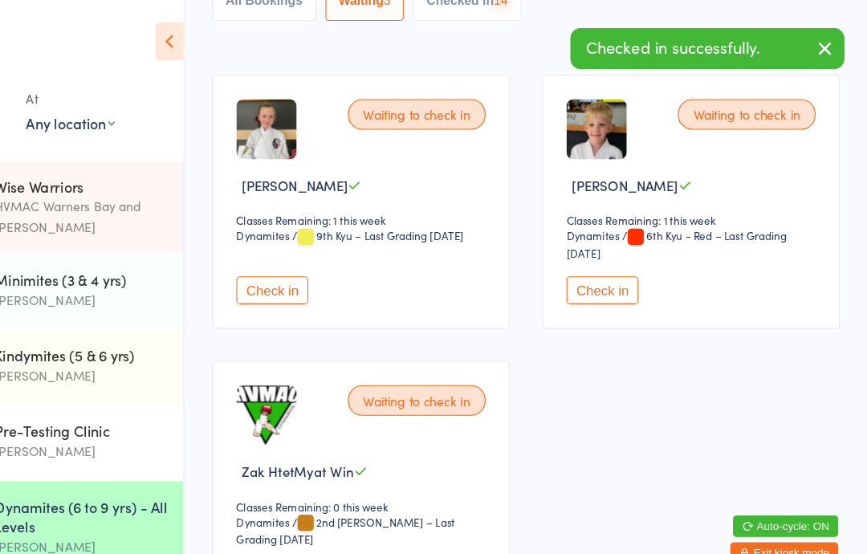
scroll to position [83, 0]
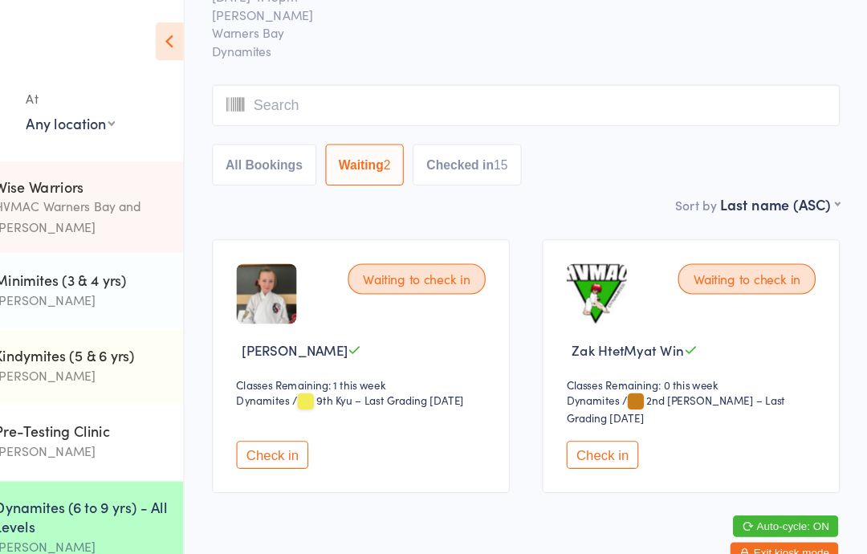
click at [231, 40] on icon at bounding box center [243, 39] width 25 height 34
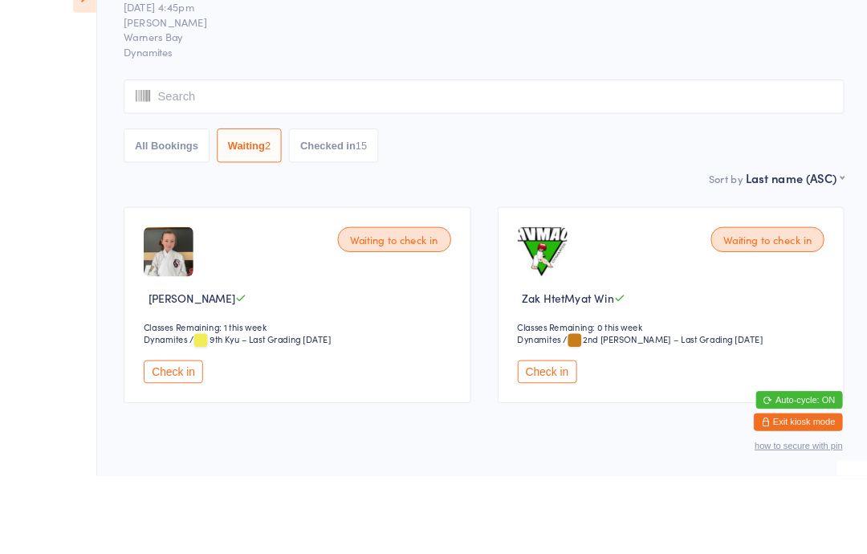
scroll to position [58, 0]
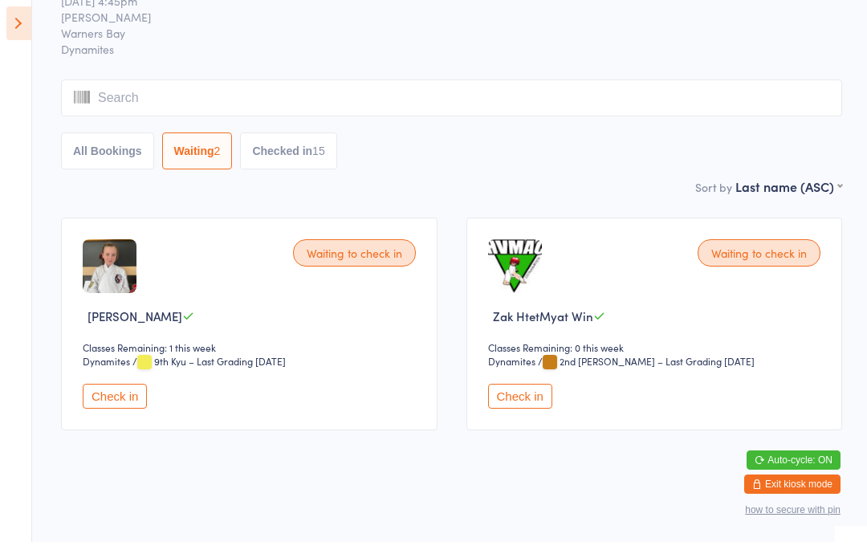
click at [112, 144] on button "All Bookings" at bounding box center [107, 162] width 93 height 37
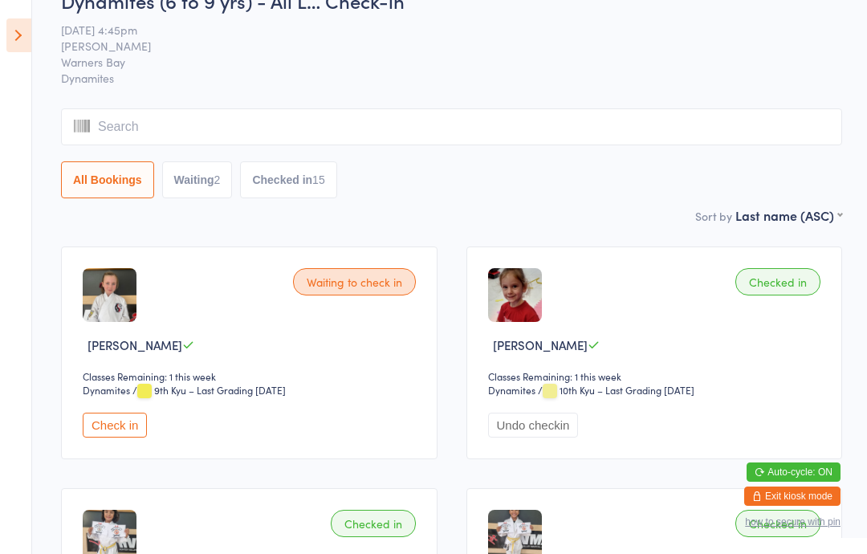
scroll to position [0, 0]
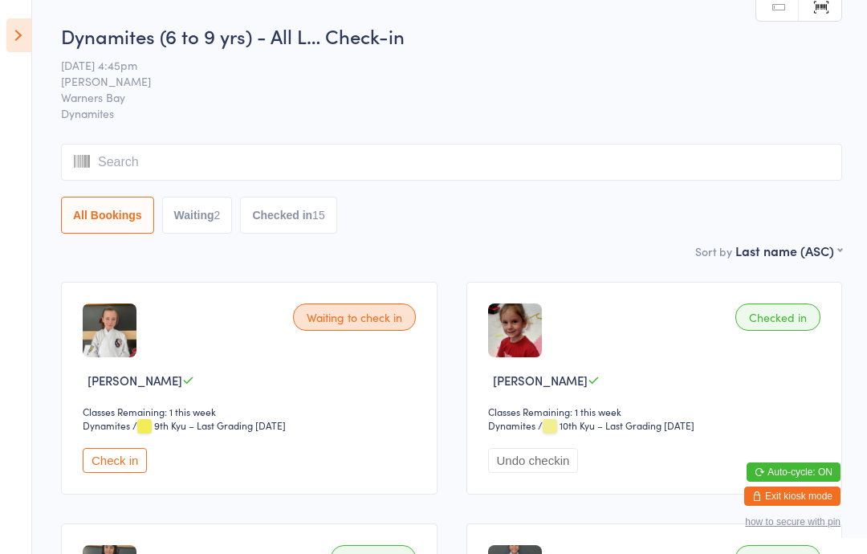
click at [26, 35] on icon at bounding box center [18, 35] width 25 height 34
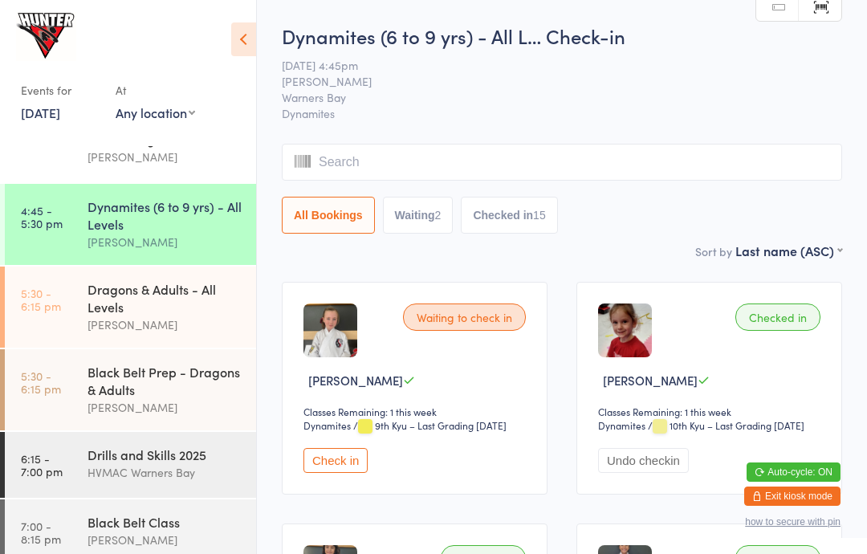
scroll to position [258, 0]
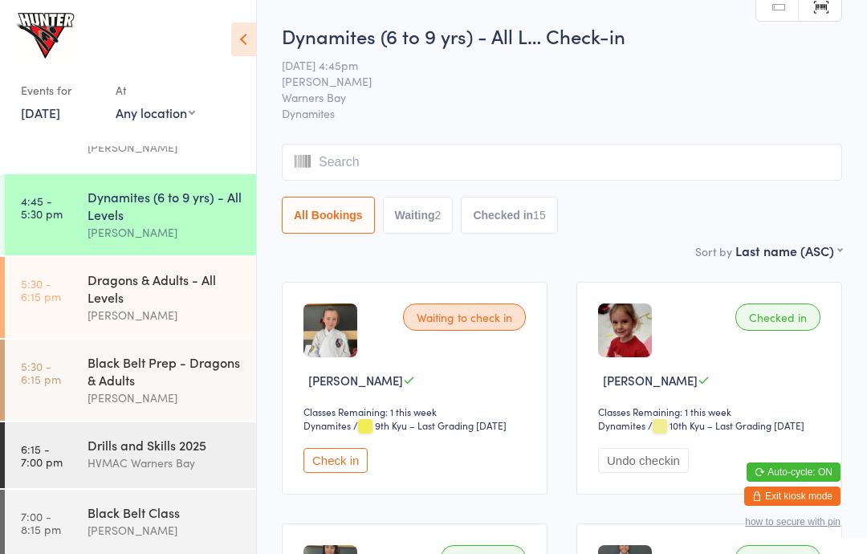
click at [66, 399] on link "5:30 - 6:15 pm Black Belt Prep - Dragons & Adults [PERSON_NAME]" at bounding box center [130, 379] width 251 height 81
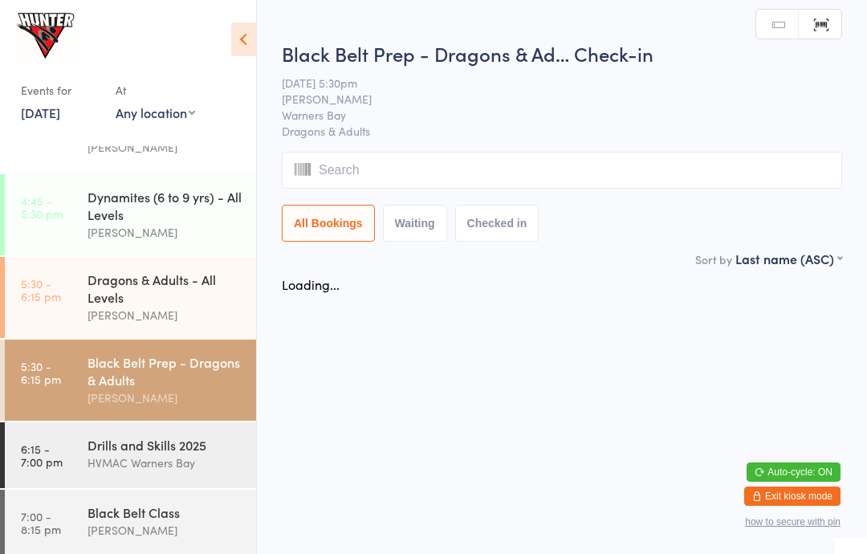
click at [248, 37] on icon at bounding box center [243, 39] width 25 height 34
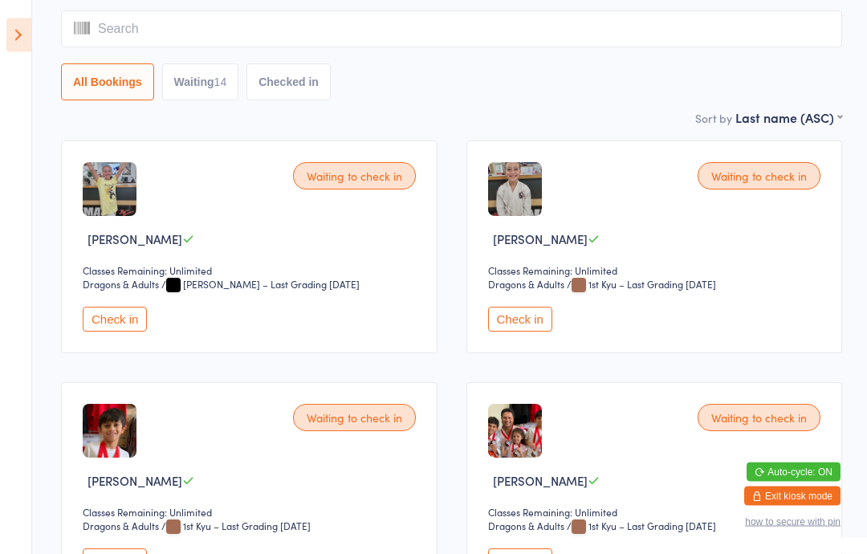
scroll to position [141, 0]
click at [107, 331] on button "Check in" at bounding box center [115, 318] width 64 height 25
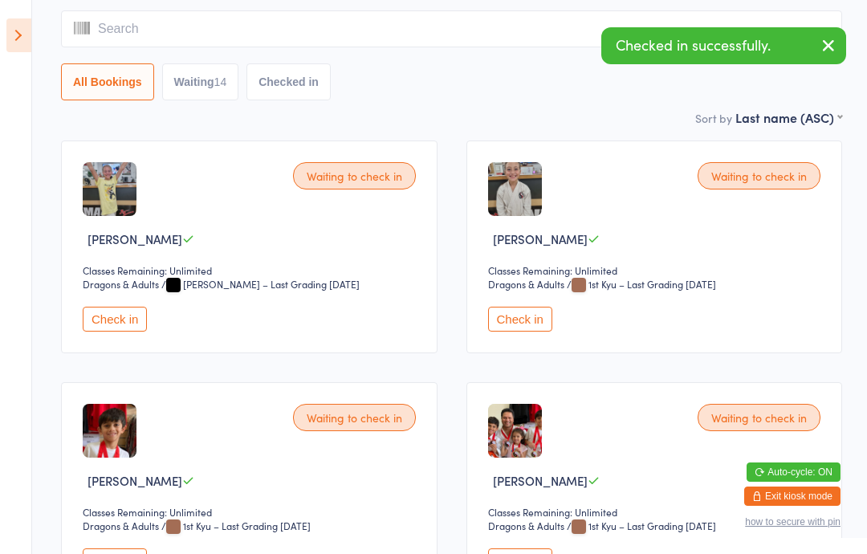
click at [512, 322] on button "Check in" at bounding box center [520, 318] width 64 height 25
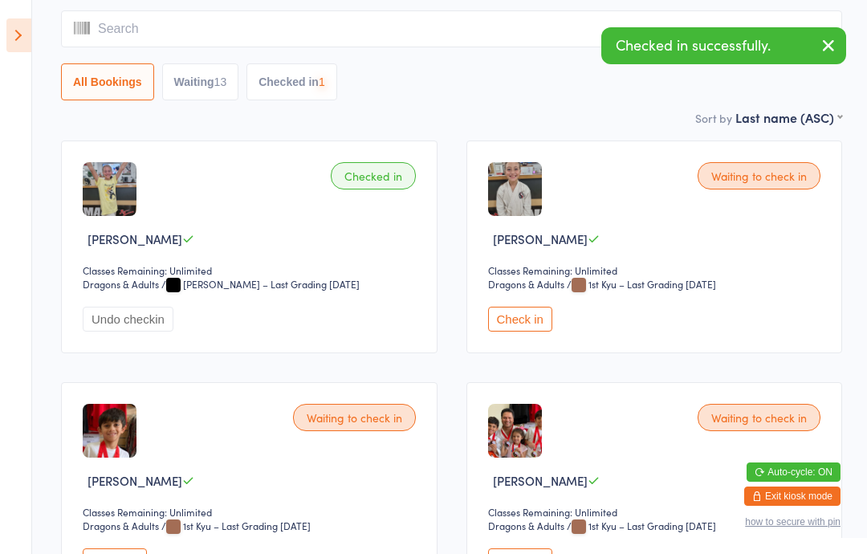
click at [10, 28] on icon at bounding box center [18, 35] width 25 height 34
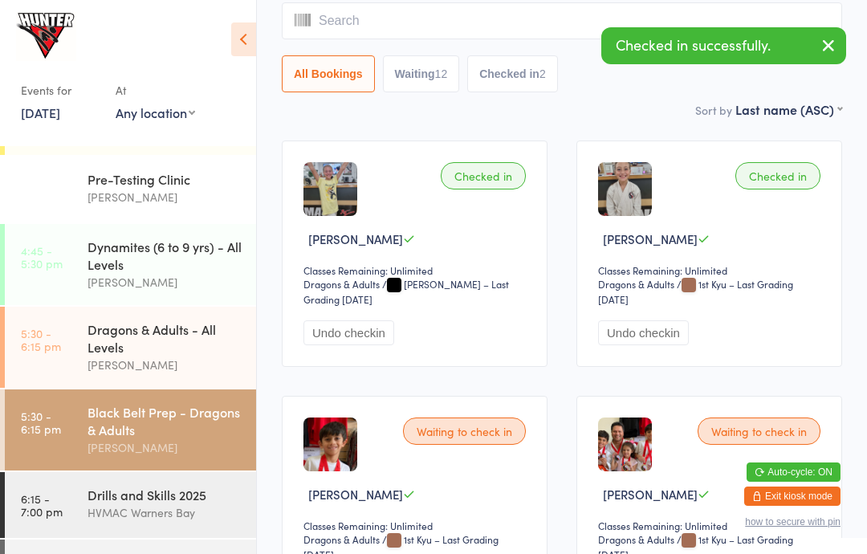
click at [59, 518] on time "6:15 - 7:00 pm" at bounding box center [42, 505] width 42 height 26
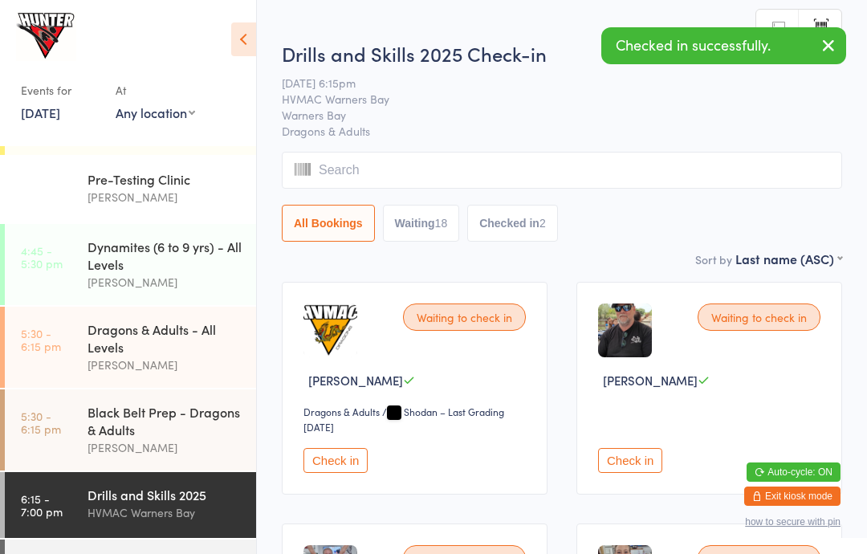
click at [244, 43] on icon at bounding box center [243, 39] width 25 height 34
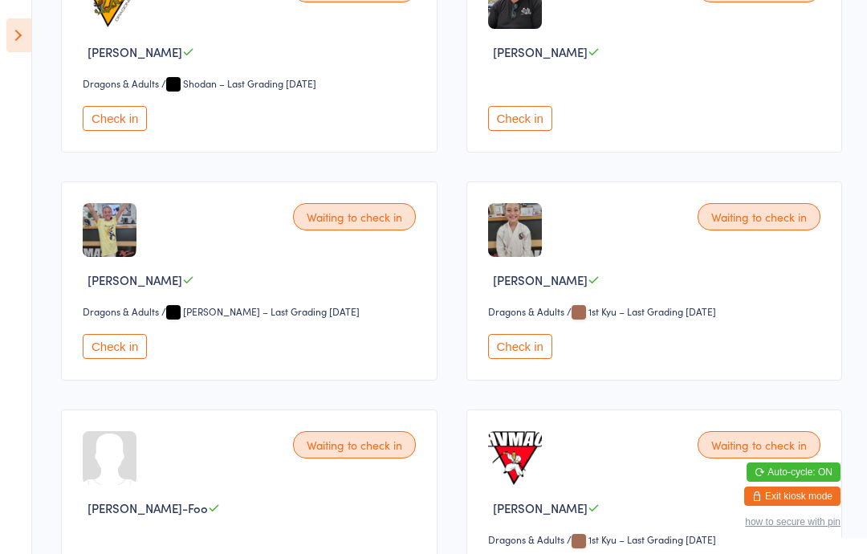
scroll to position [331, 0]
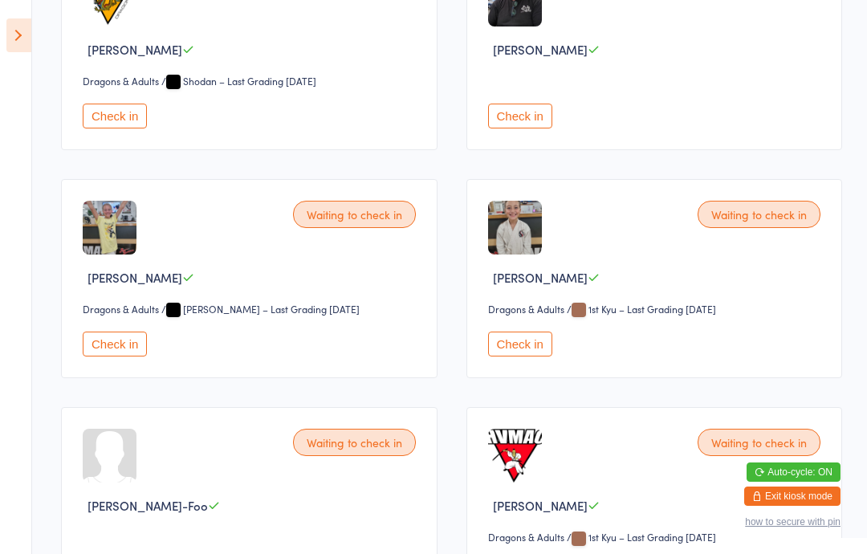
click at [104, 348] on button "Check in" at bounding box center [115, 343] width 64 height 25
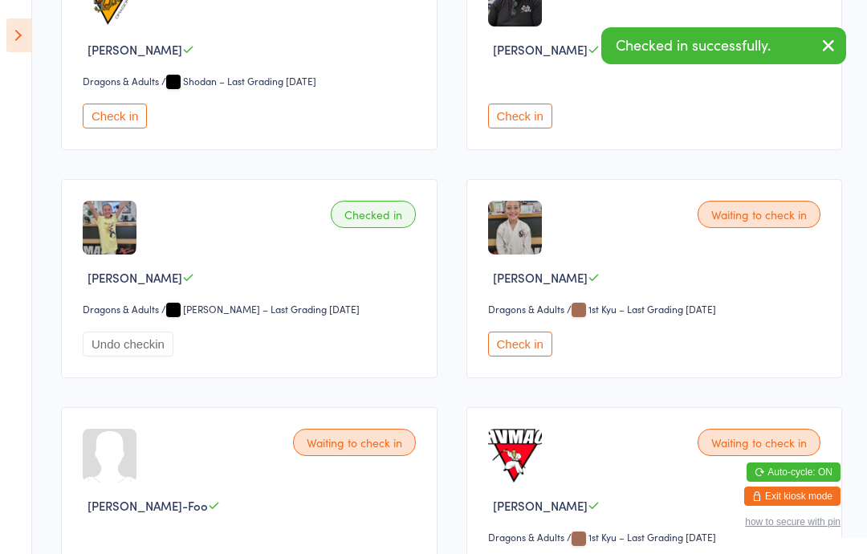
click at [509, 355] on button "Check in" at bounding box center [520, 343] width 64 height 25
click at [24, 44] on icon at bounding box center [18, 35] width 25 height 34
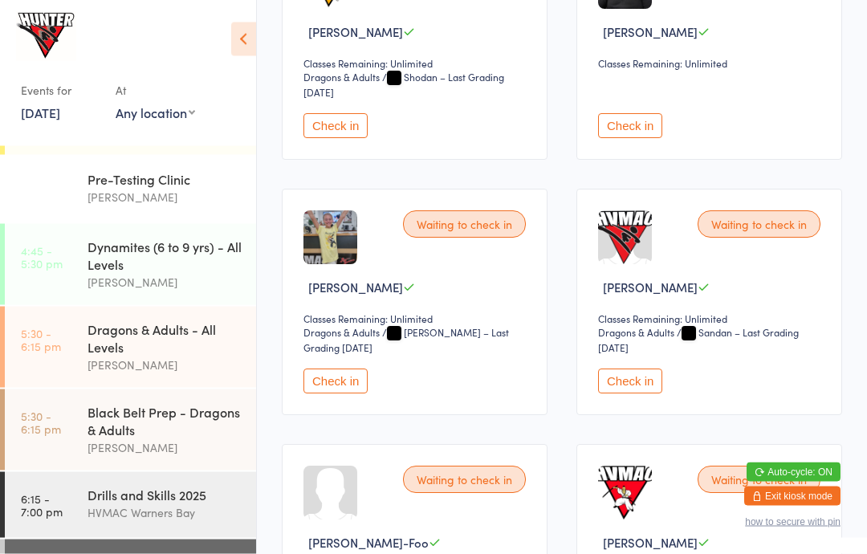
scroll to position [348, 0]
click at [333, 388] on button "Check in" at bounding box center [335, 380] width 64 height 25
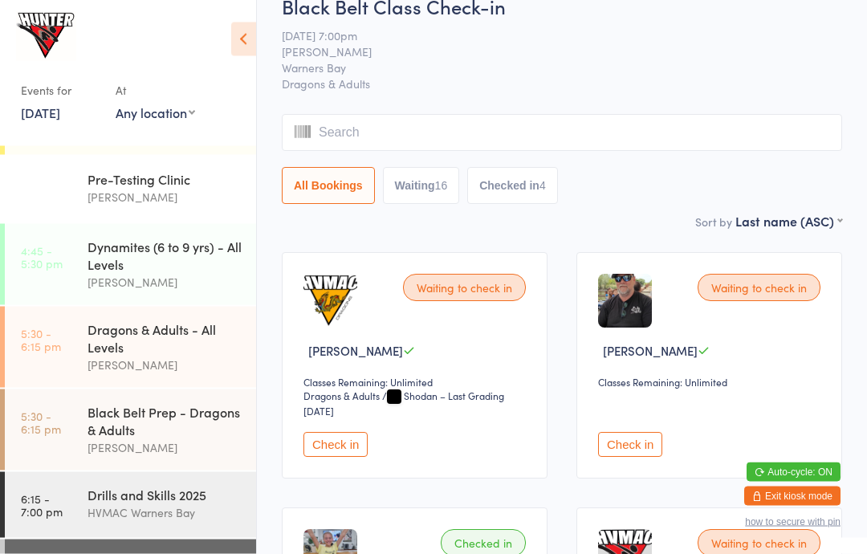
scroll to position [0, 0]
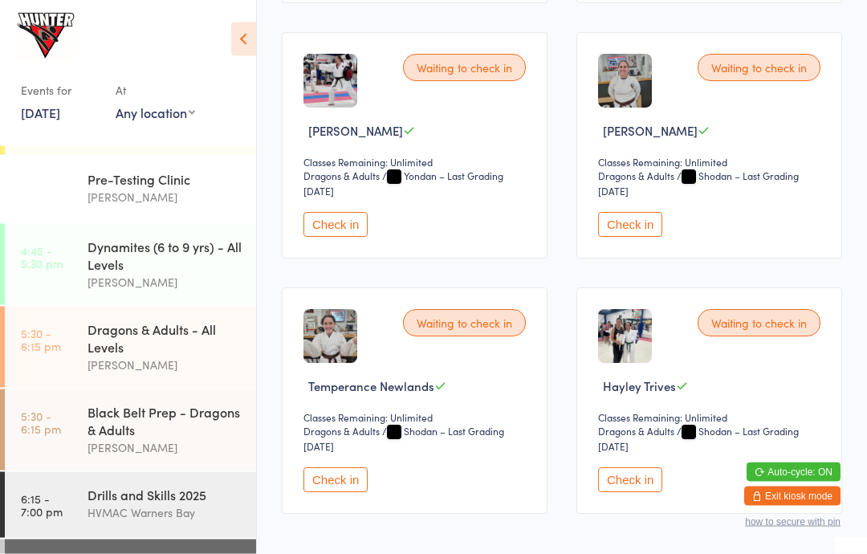
click at [633, 237] on button "Check in" at bounding box center [630, 225] width 64 height 25
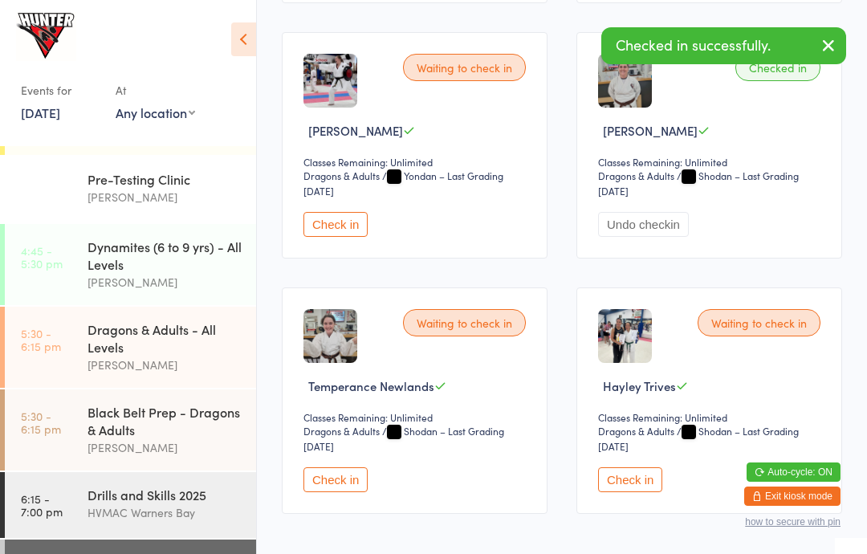
click at [333, 492] on button "Check in" at bounding box center [335, 479] width 64 height 25
click at [146, 438] on div "Black Belt Prep - Dragons & Adults" at bounding box center [164, 420] width 155 height 35
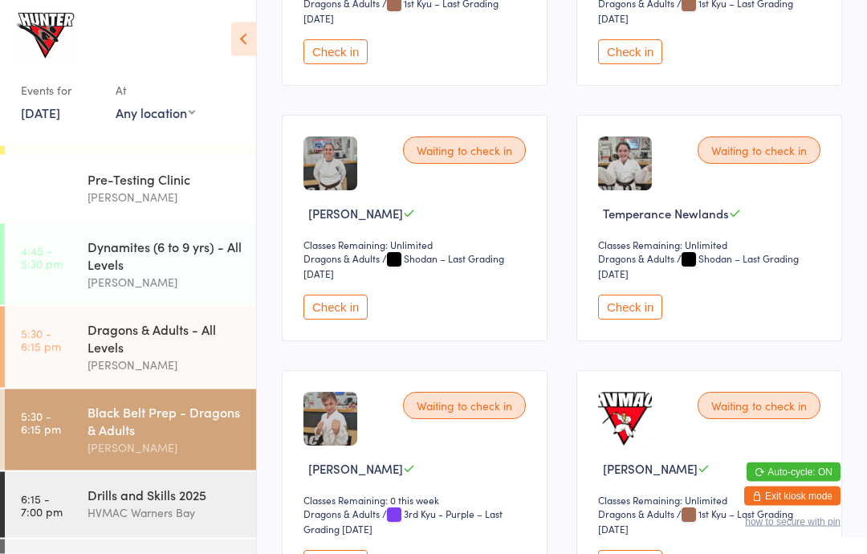
click at [337, 317] on button "Check in" at bounding box center [335, 307] width 64 height 25
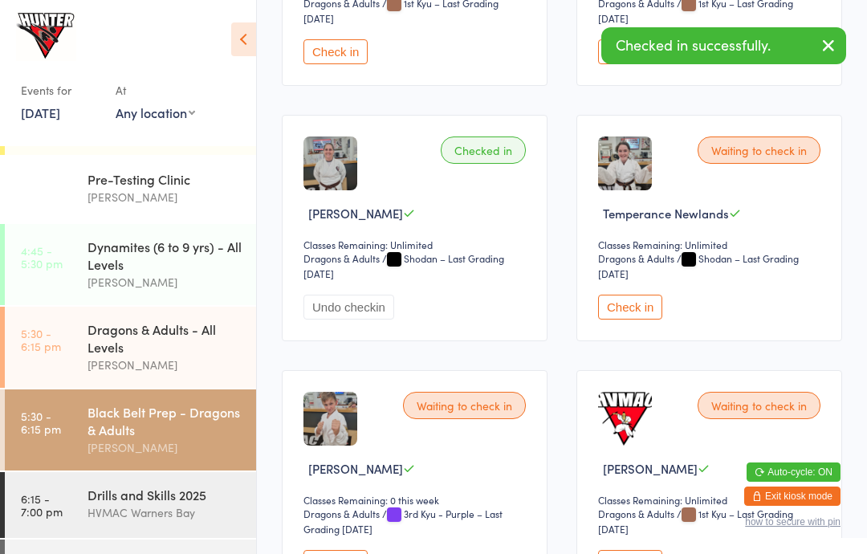
click at [629, 312] on button "Check in" at bounding box center [630, 306] width 64 height 25
click at [159, 535] on div "Drills and Skills 2025 HVMAC [GEOGRAPHIC_DATA]" at bounding box center [171, 503] width 168 height 63
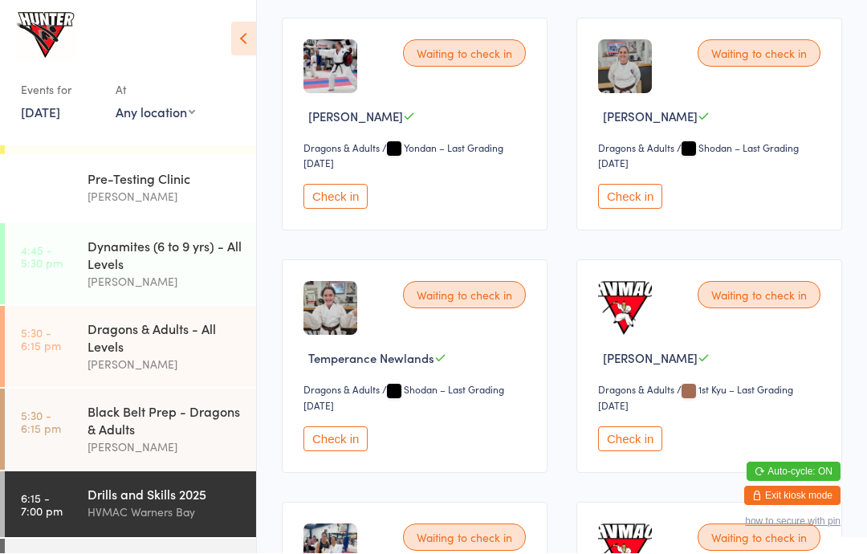
click at [641, 209] on button "Check in" at bounding box center [630, 197] width 64 height 25
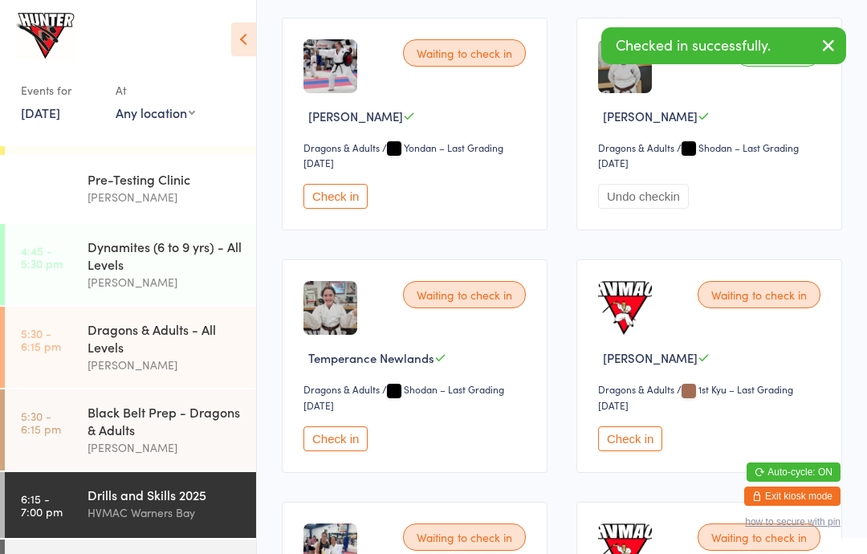
click at [338, 451] on button "Check in" at bounding box center [335, 438] width 64 height 25
click at [181, 424] on div "Black Belt Prep - Dragons & Adults" at bounding box center [164, 420] width 155 height 35
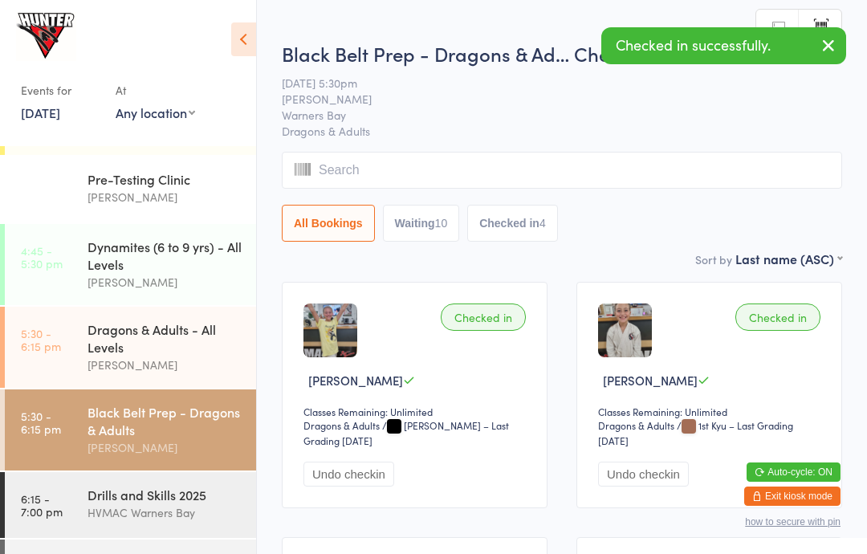
click at [253, 53] on icon at bounding box center [243, 39] width 25 height 34
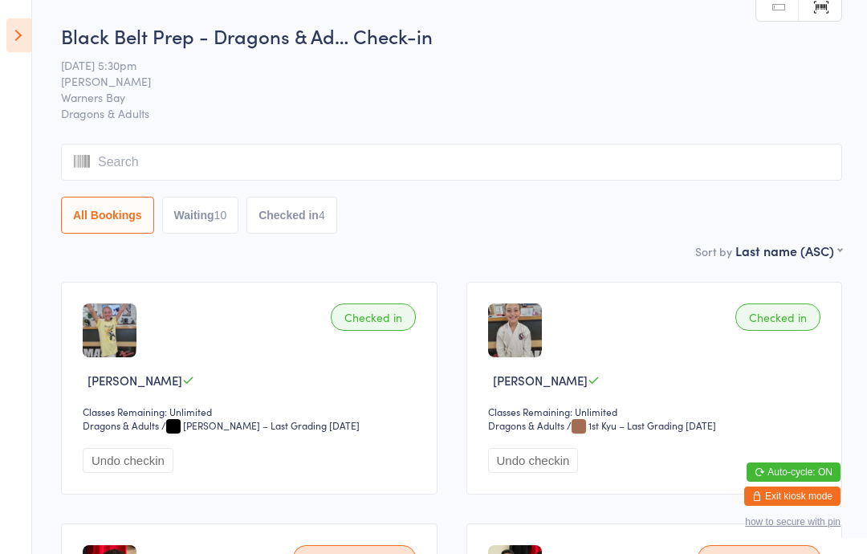
click at [28, 19] on icon at bounding box center [18, 35] width 25 height 34
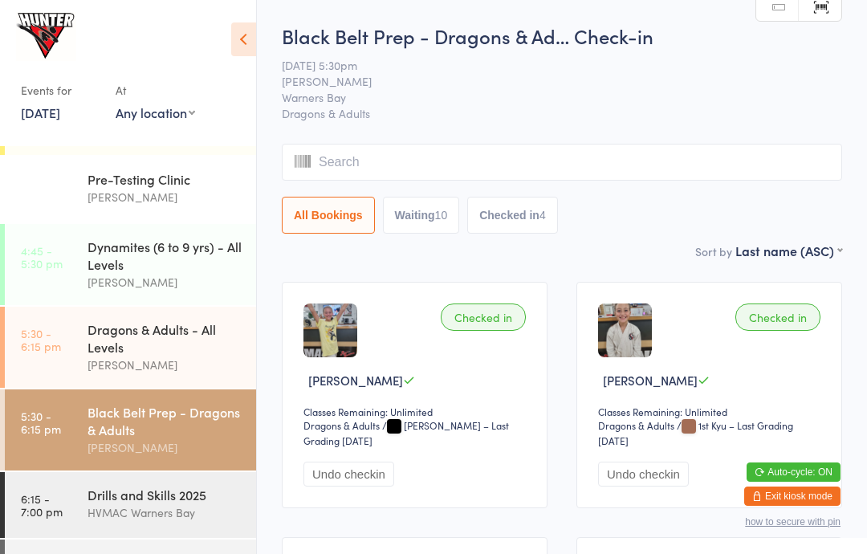
click at [246, 30] on icon at bounding box center [243, 39] width 25 height 34
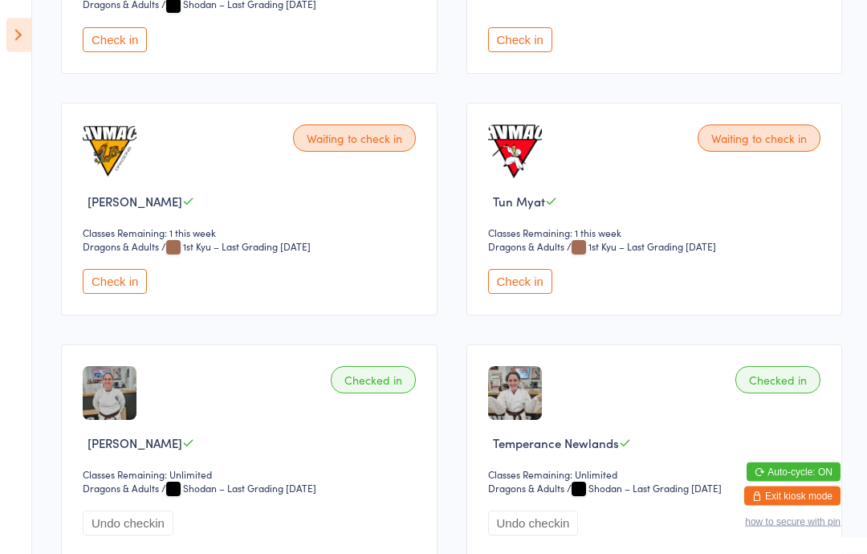
scroll to position [911, 0]
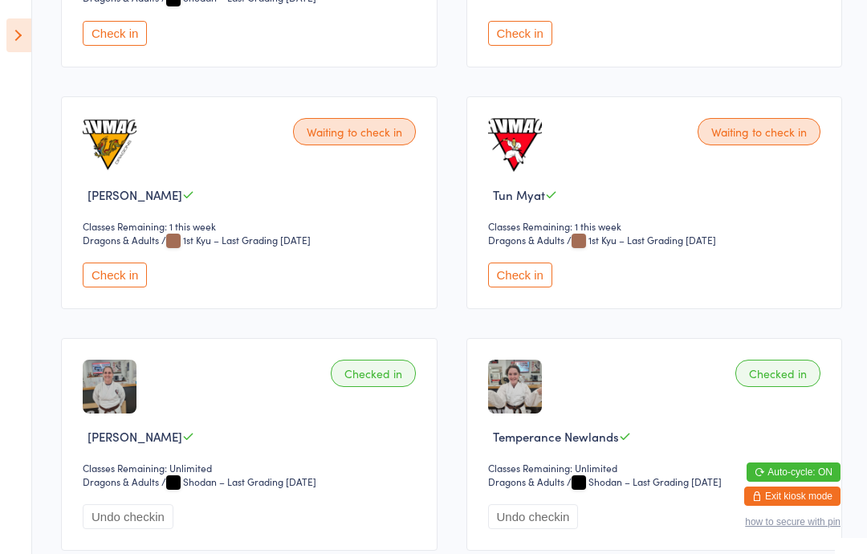
click at [508, 281] on button "Check in" at bounding box center [520, 274] width 64 height 25
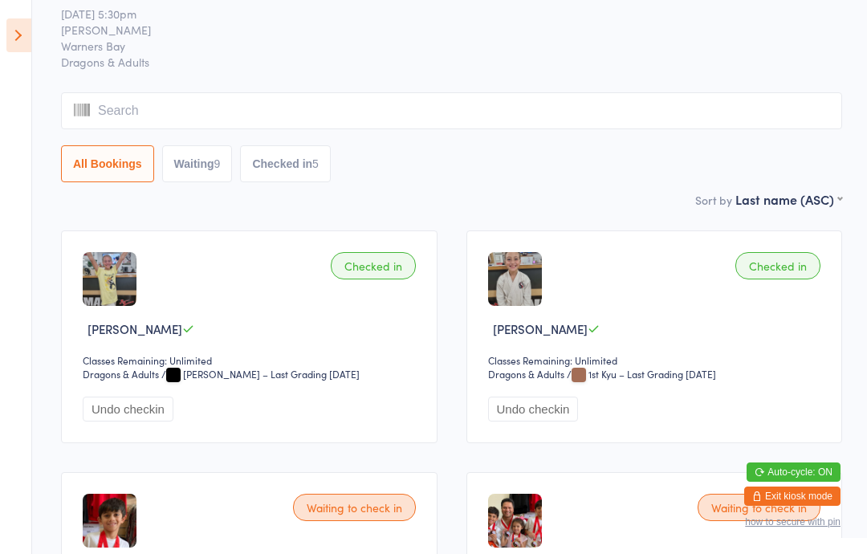
scroll to position [0, 0]
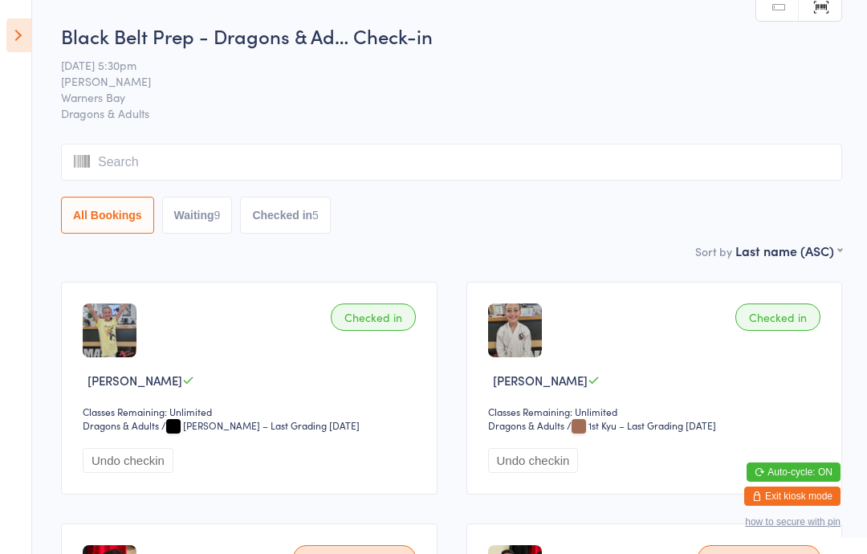
click at [9, 30] on icon at bounding box center [18, 35] width 25 height 34
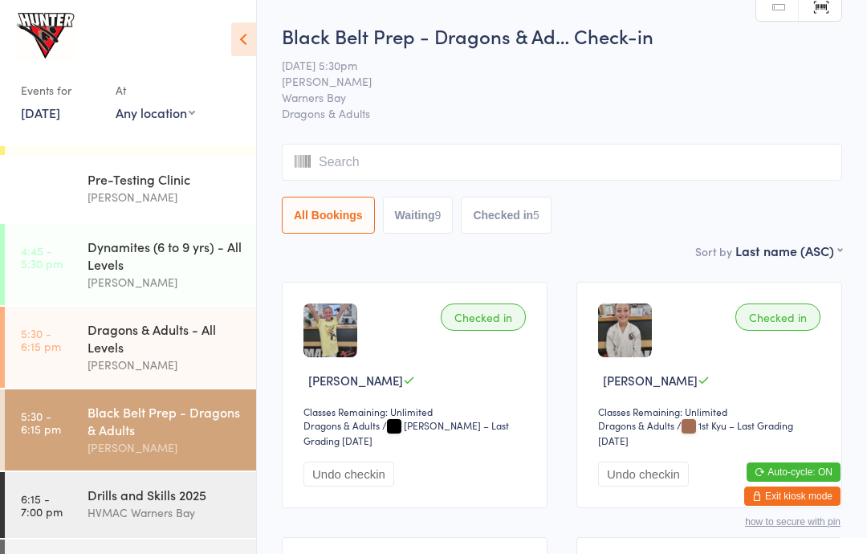
click at [71, 349] on link "5:30 - 6:15 pm Dragons & Adults - All Levels [PERSON_NAME]" at bounding box center [130, 346] width 251 height 81
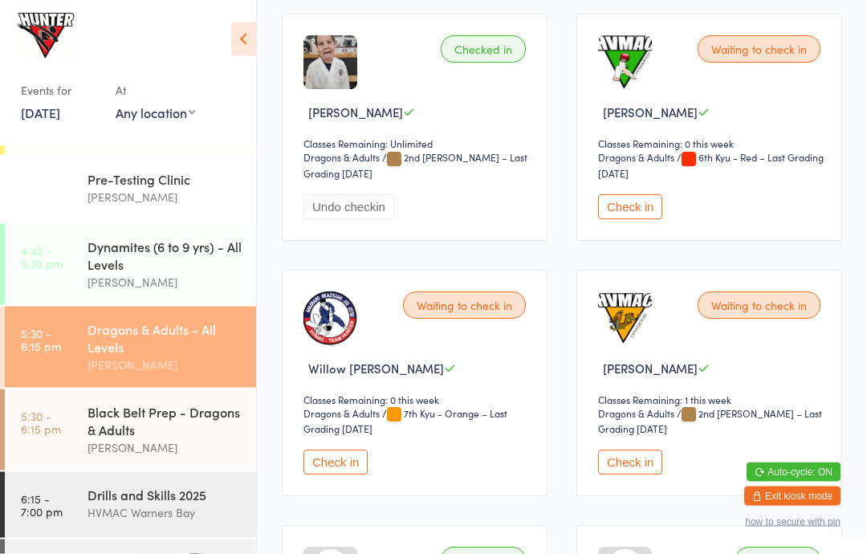
scroll to position [794, 0]
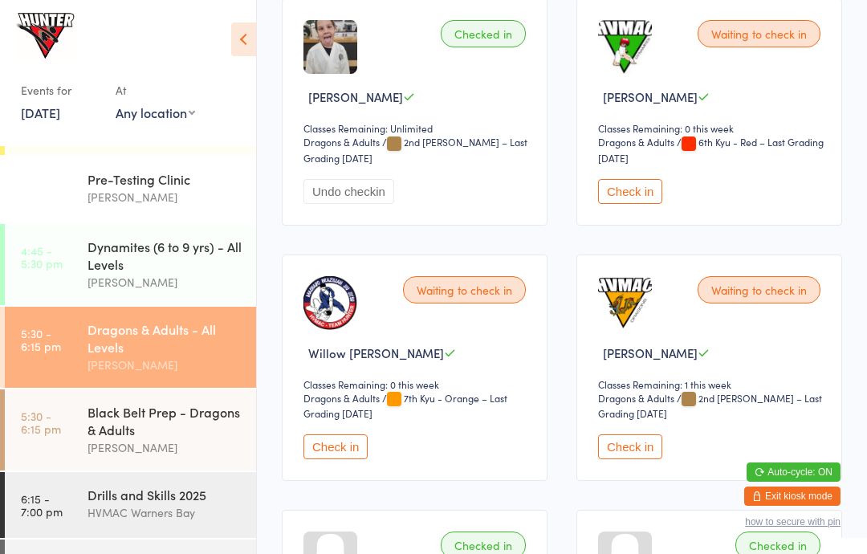
click at [312, 453] on button "Check in" at bounding box center [335, 446] width 64 height 25
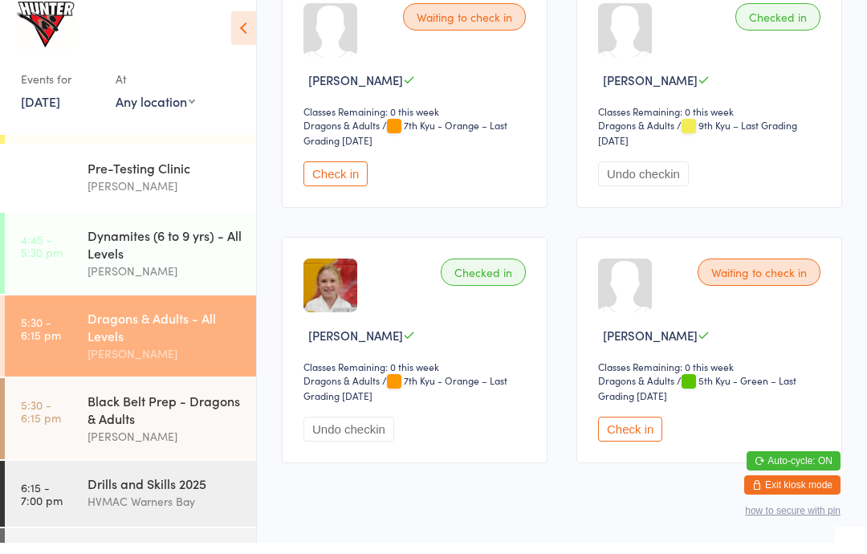
scroll to position [1630, 0]
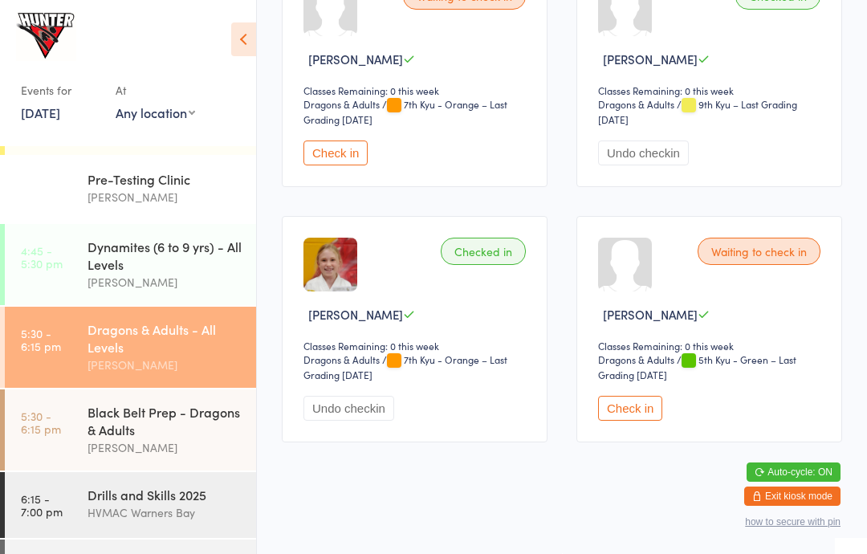
click at [100, 355] on div "Dragons & Adults - All Levels" at bounding box center [164, 337] width 155 height 35
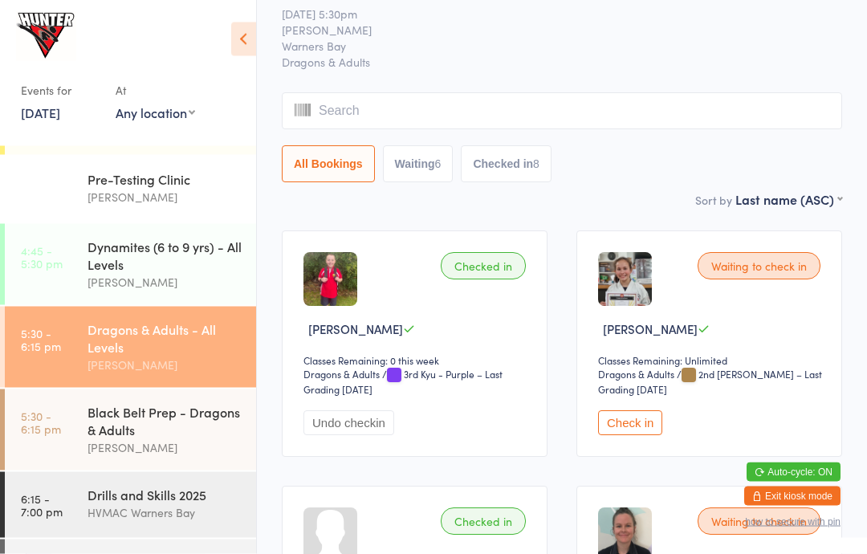
scroll to position [0, 0]
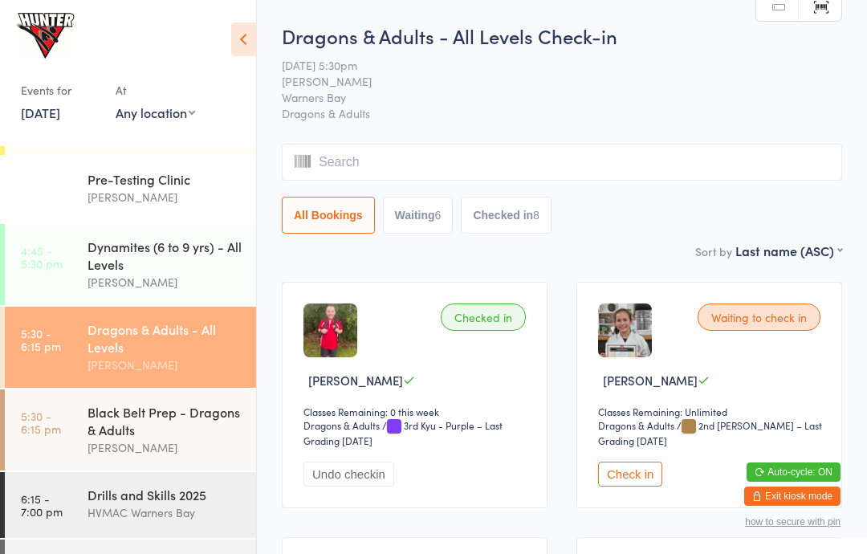
click at [403, 221] on button "Waiting 6" at bounding box center [418, 215] width 71 height 37
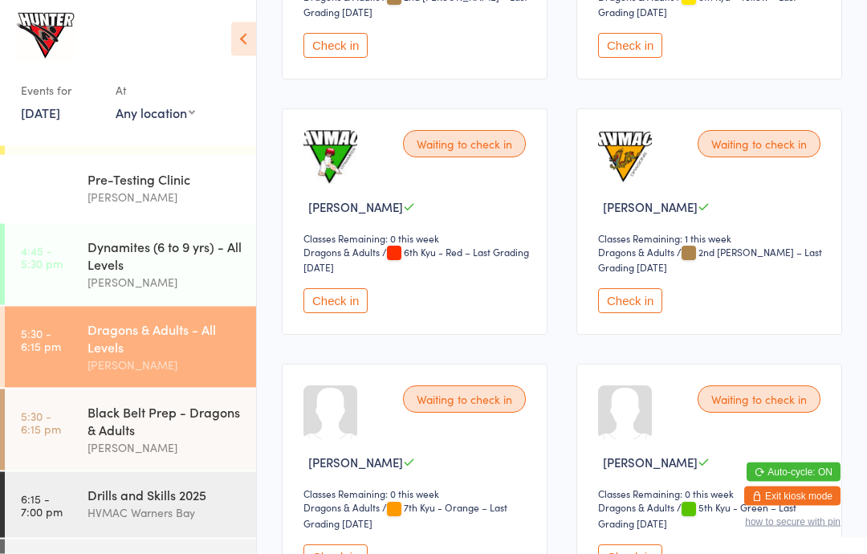
scroll to position [535, 0]
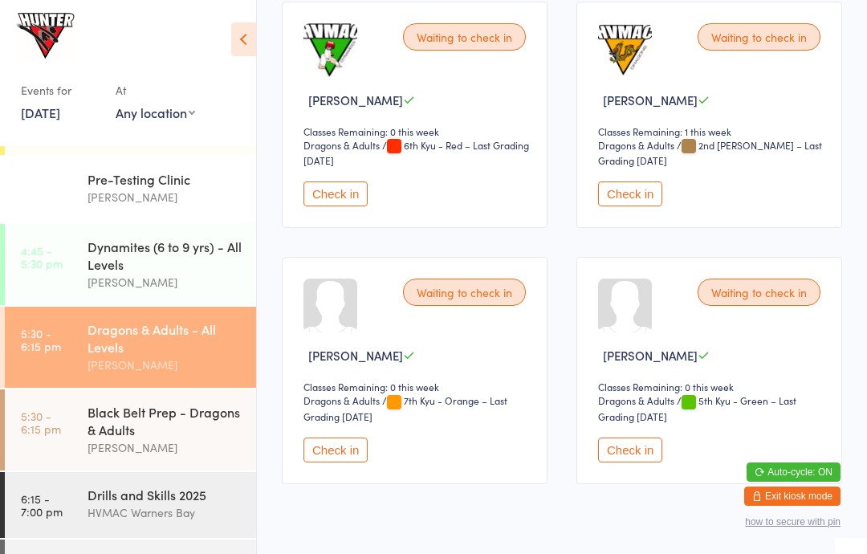
click at [328, 455] on button "Check in" at bounding box center [335, 449] width 64 height 25
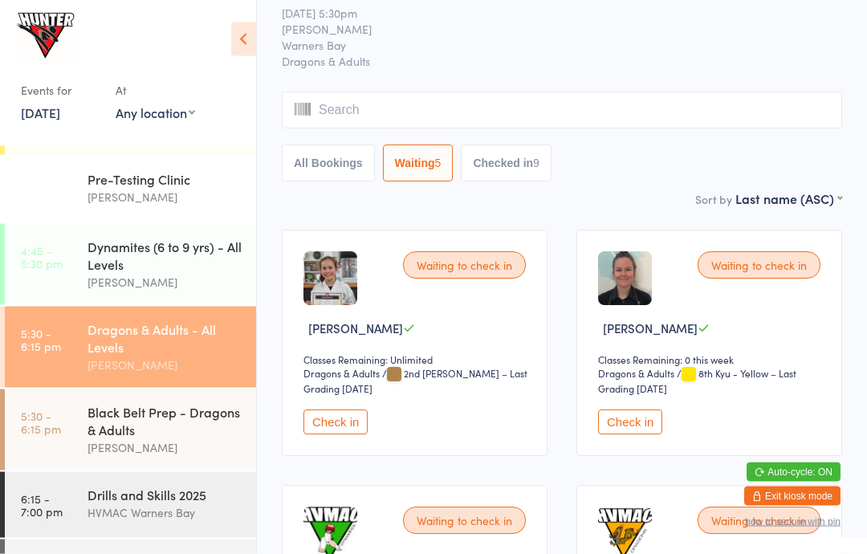
scroll to position [0, 0]
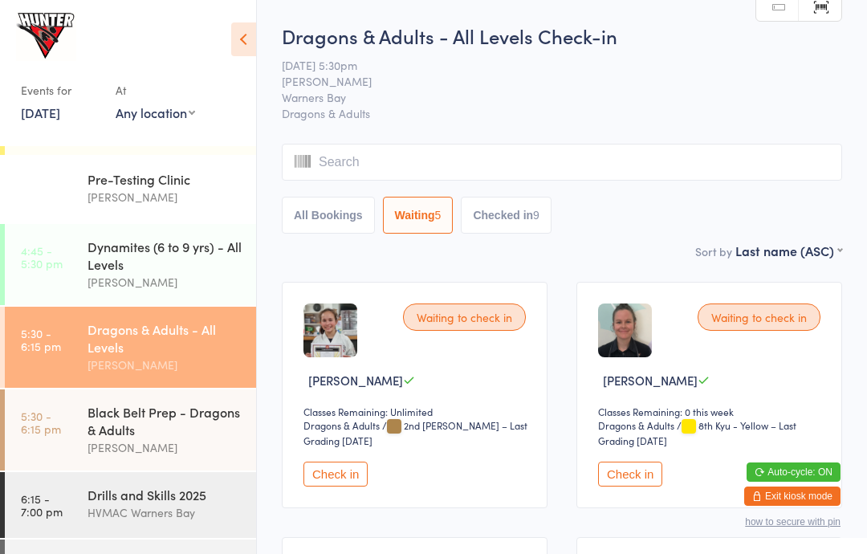
click at [206, 457] on div "[PERSON_NAME]" at bounding box center [164, 447] width 155 height 18
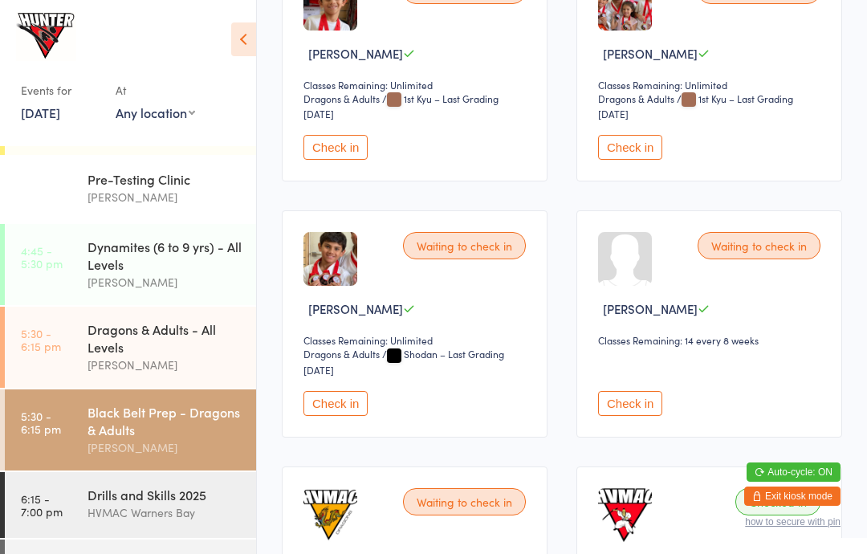
scroll to position [565, 0]
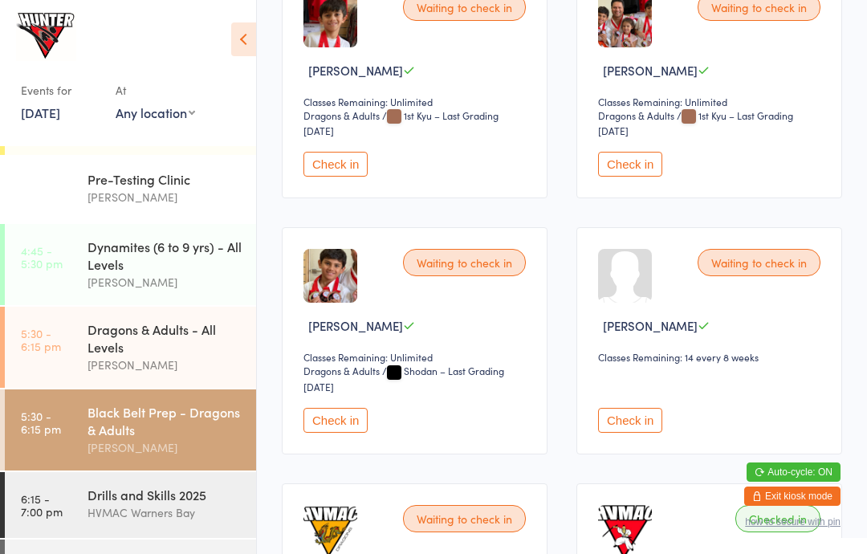
click at [632, 431] on button "Check in" at bounding box center [630, 420] width 64 height 25
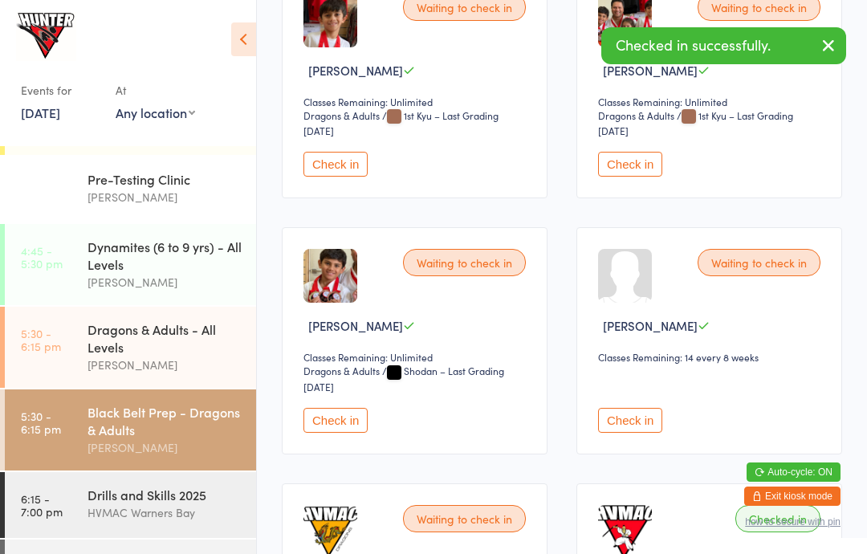
click at [209, 342] on div "Dragons & Adults - All Levels" at bounding box center [164, 337] width 155 height 35
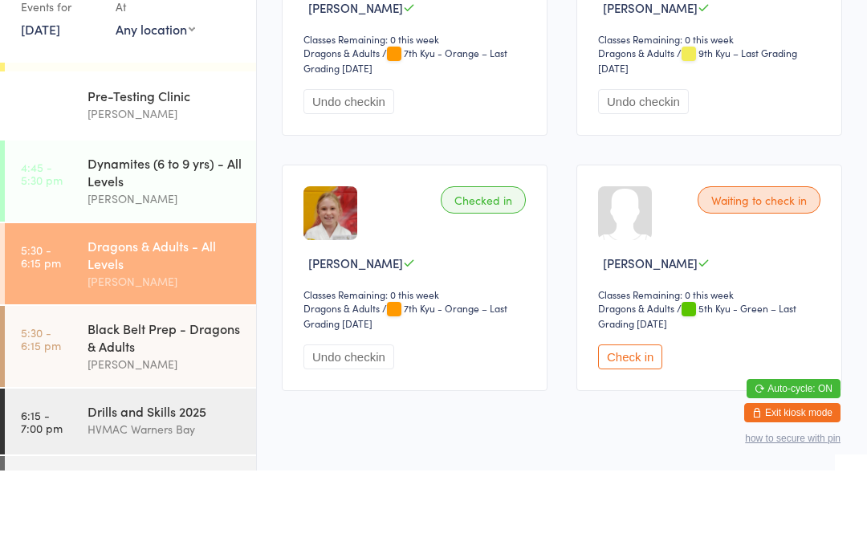
scroll to position [1565, 0]
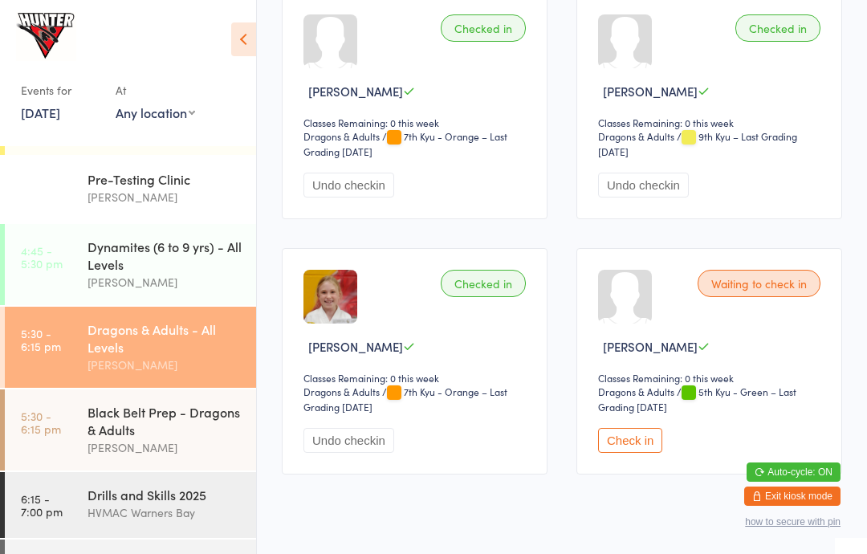
click at [654, 453] on button "Check in" at bounding box center [630, 440] width 64 height 25
click at [164, 454] on div "[PERSON_NAME]" at bounding box center [164, 447] width 155 height 18
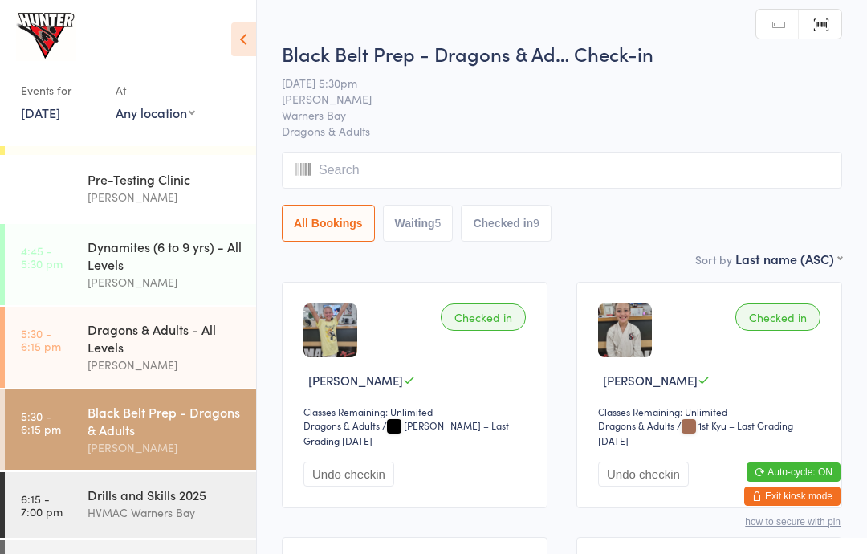
click at [253, 45] on icon at bounding box center [243, 39] width 25 height 34
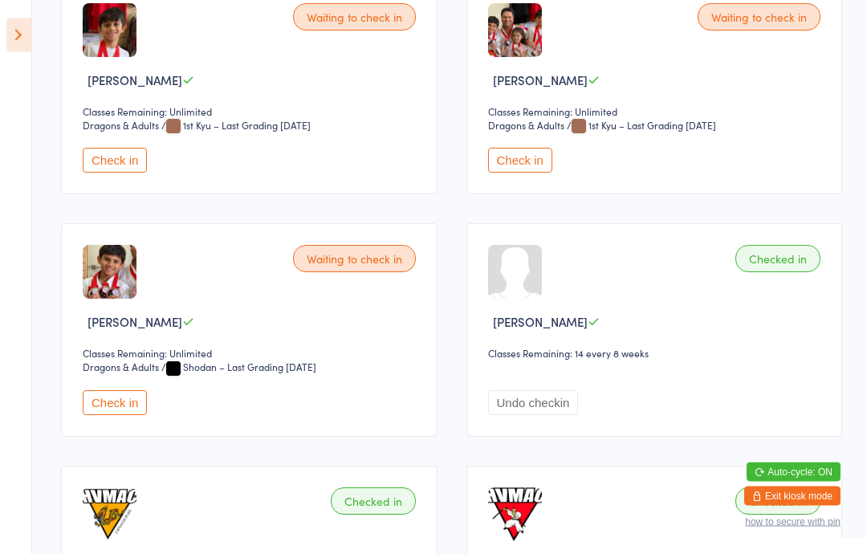
scroll to position [542, 0]
click at [527, 173] on button "Check in" at bounding box center [520, 160] width 64 height 25
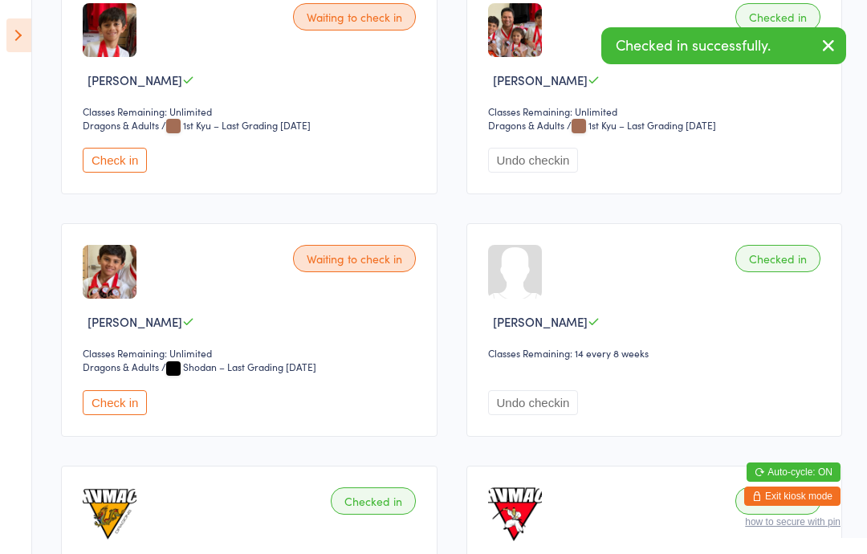
click at [128, 164] on button "Check in" at bounding box center [115, 160] width 64 height 25
click at [130, 415] on button "Check in" at bounding box center [115, 402] width 64 height 25
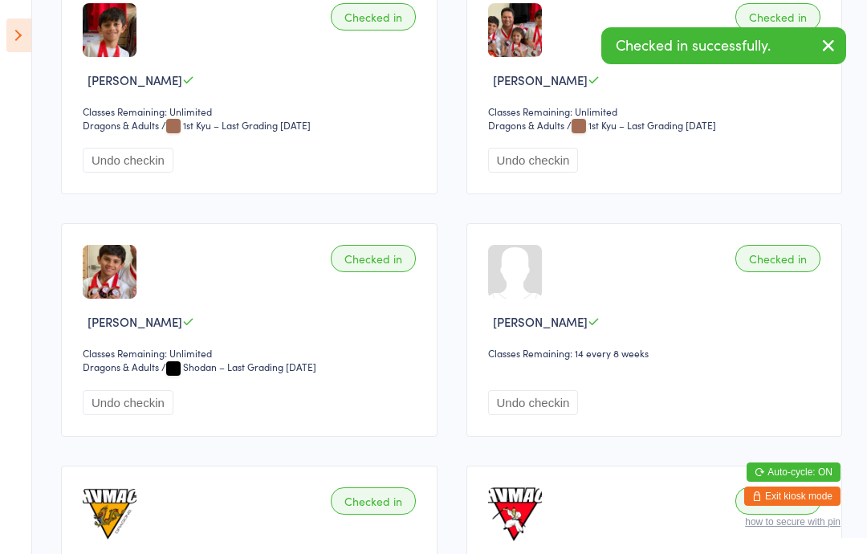
click at [30, 43] on icon at bounding box center [18, 35] width 25 height 34
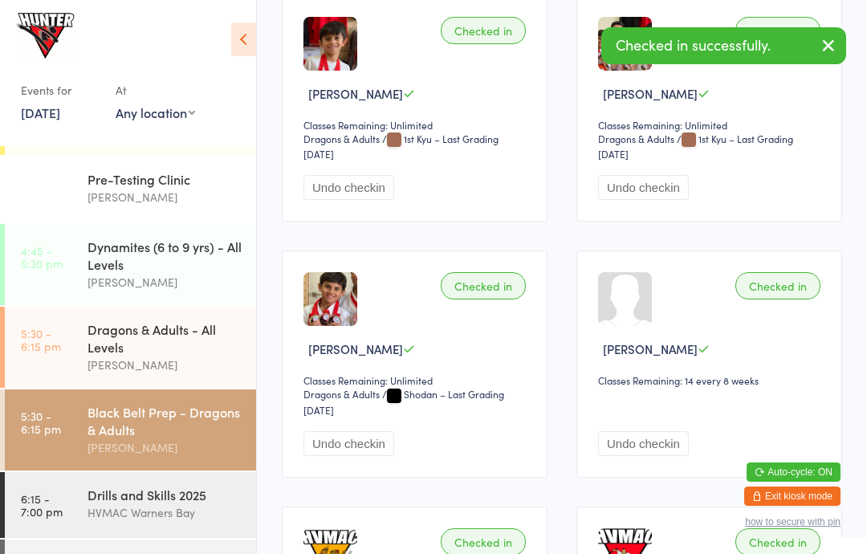
click at [160, 516] on div "HVMAC Warners Bay" at bounding box center [164, 512] width 155 height 18
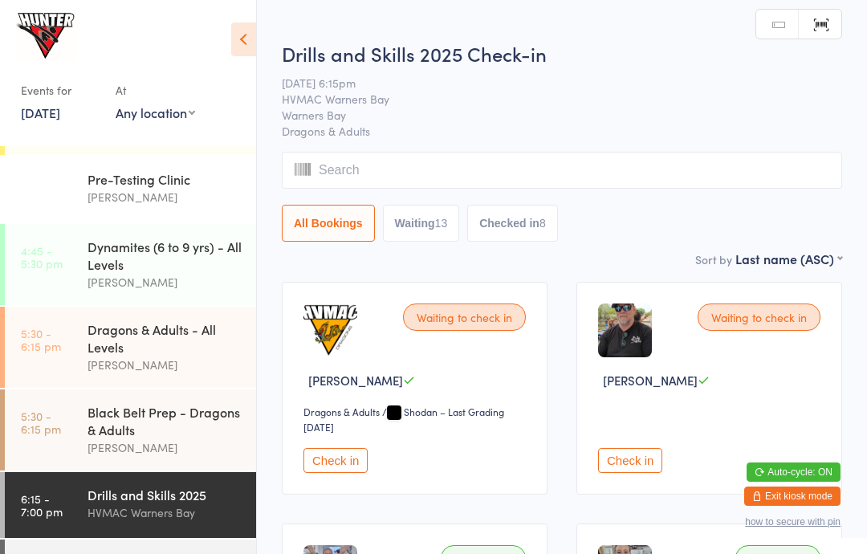
click at [245, 39] on icon at bounding box center [243, 39] width 25 height 34
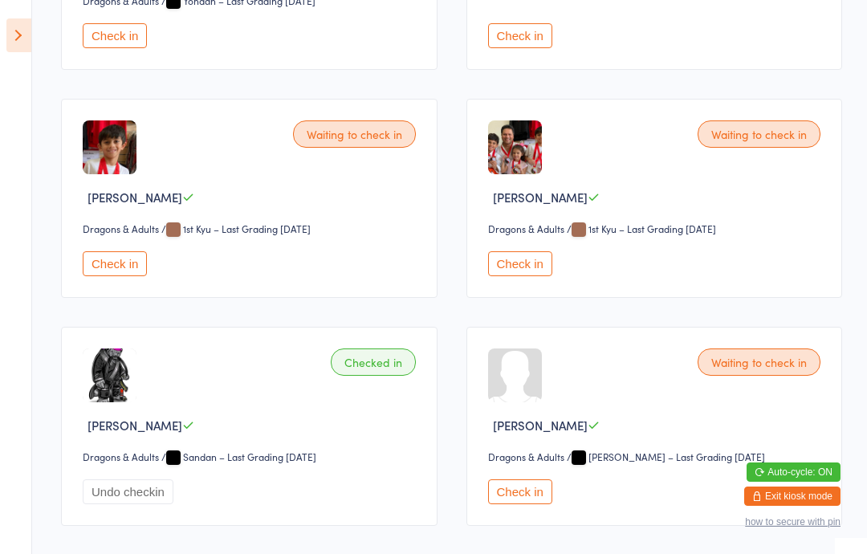
scroll to position [1100, 0]
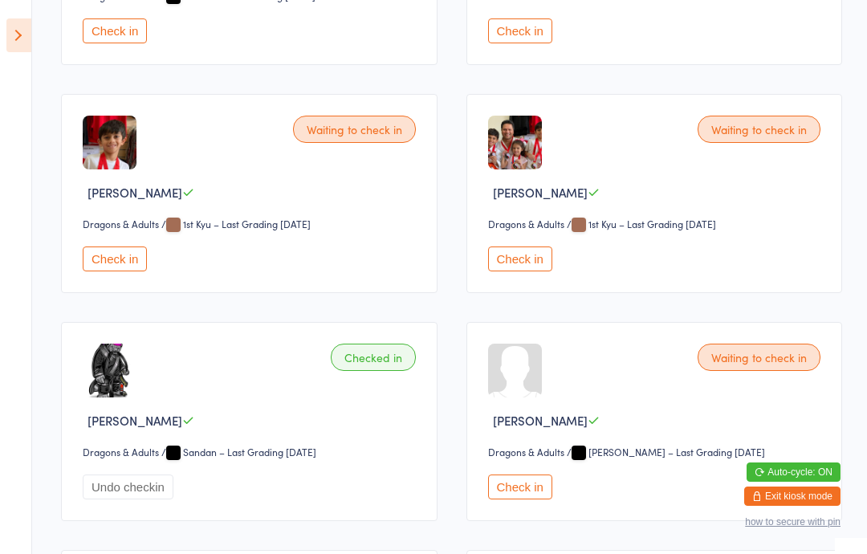
click at [130, 271] on button "Check in" at bounding box center [115, 258] width 64 height 25
click at [501, 271] on button "Check in" at bounding box center [520, 258] width 64 height 25
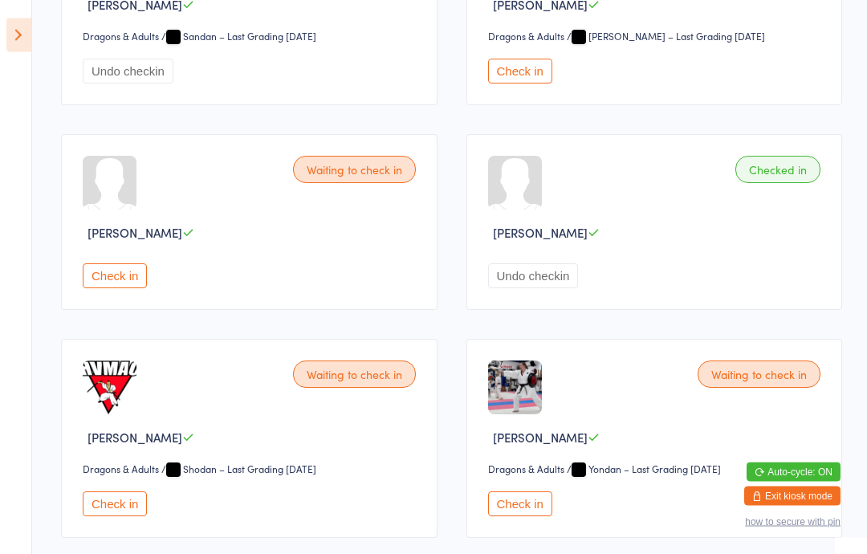
scroll to position [1516, 0]
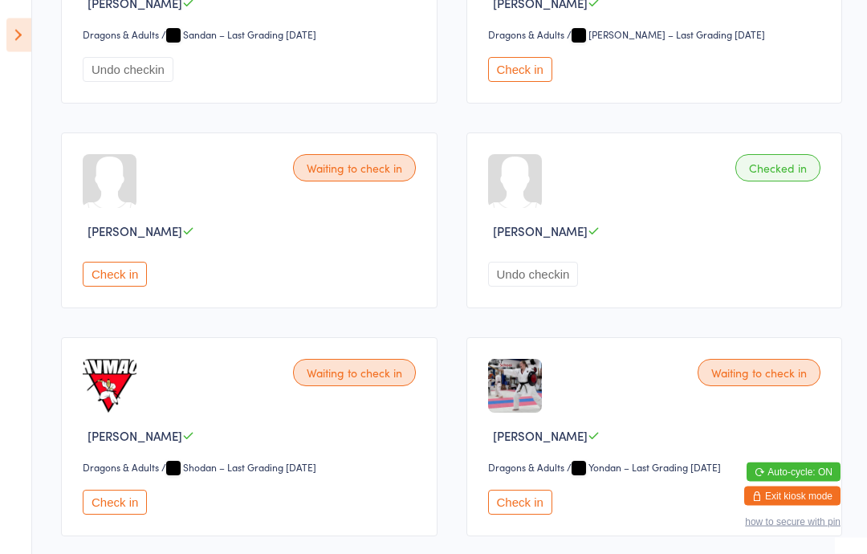
click at [14, 36] on icon at bounding box center [18, 35] width 25 height 34
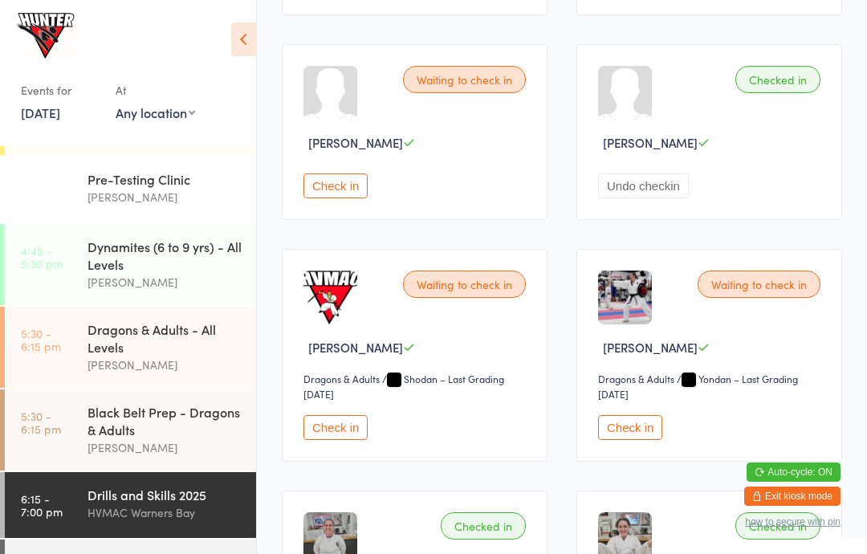
scroll to position [1686, 0]
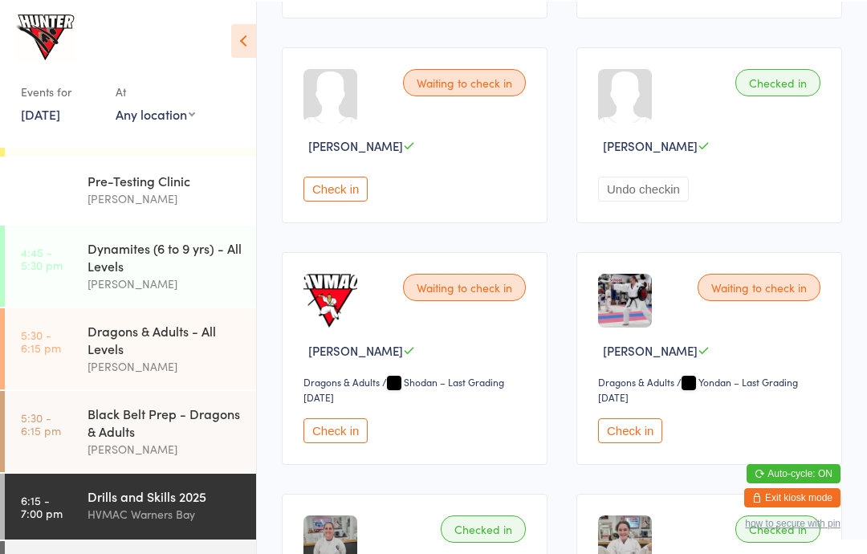
click at [150, 553] on div "Black Belt Class" at bounding box center [164, 562] width 155 height 18
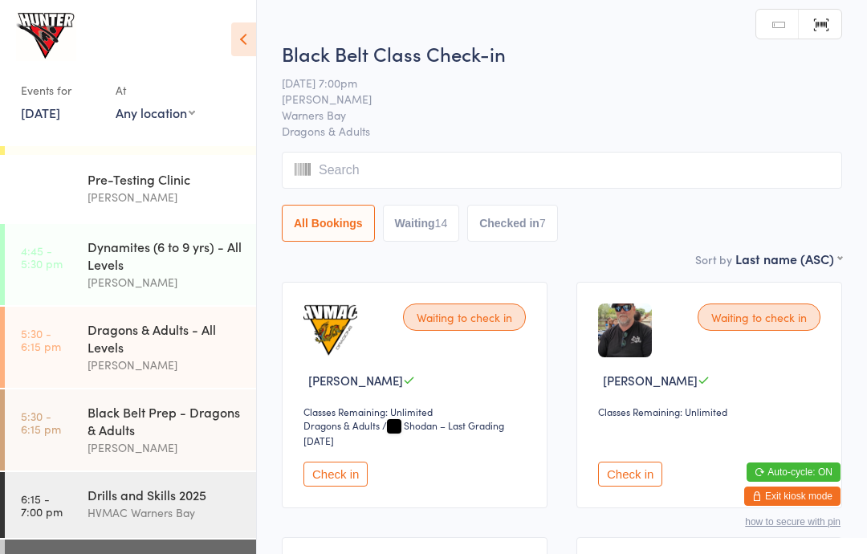
click at [248, 45] on icon at bounding box center [243, 39] width 25 height 34
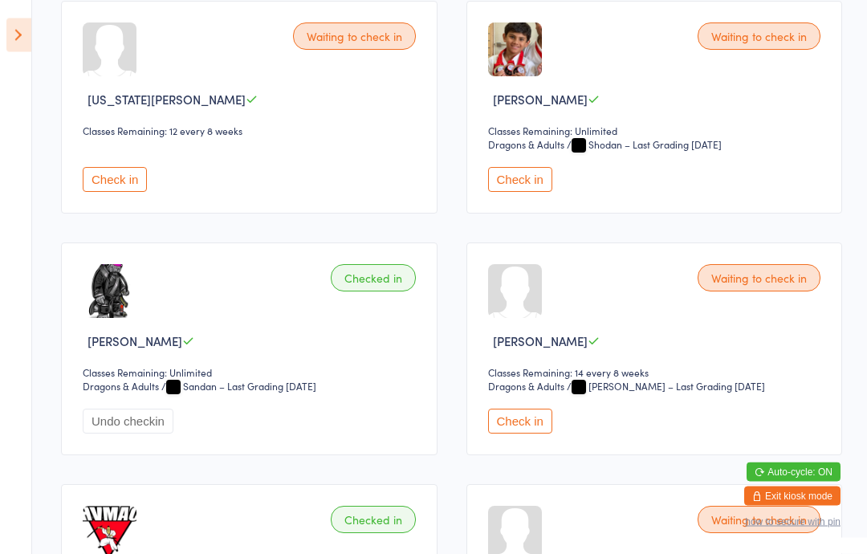
scroll to position [1006, 0]
click at [522, 188] on button "Check in" at bounding box center [520, 179] width 64 height 25
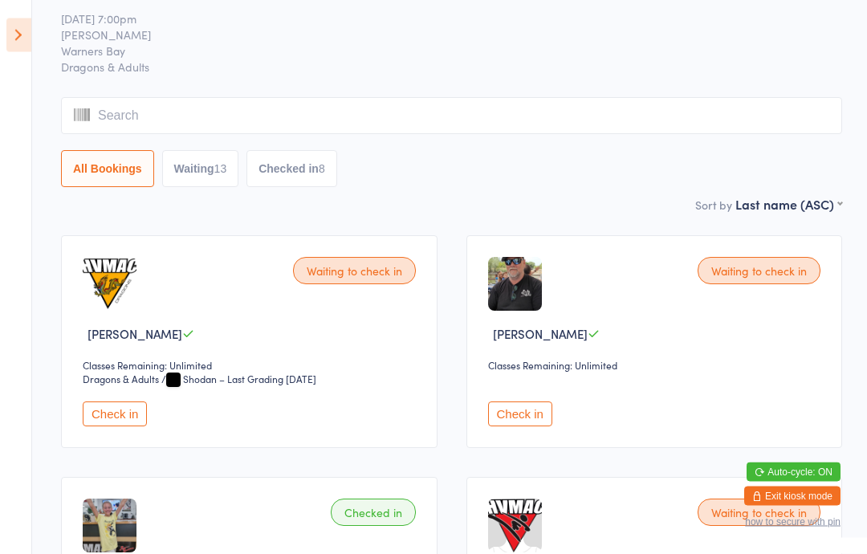
scroll to position [0, 0]
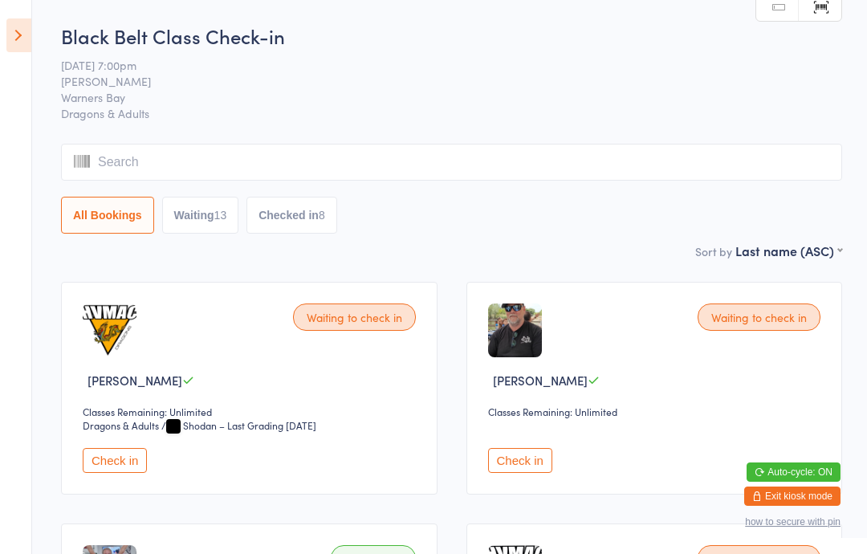
click at [20, 32] on icon at bounding box center [18, 35] width 25 height 34
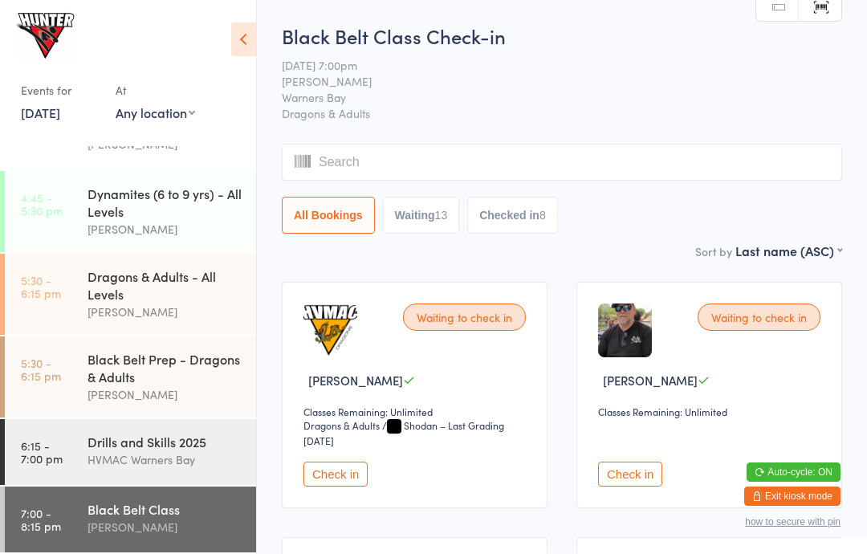
scroll to position [272, 0]
click at [57, 296] on link "5:30 - 6:15 pm Dragons & Adults - All Levels [PERSON_NAME]" at bounding box center [130, 294] width 251 height 81
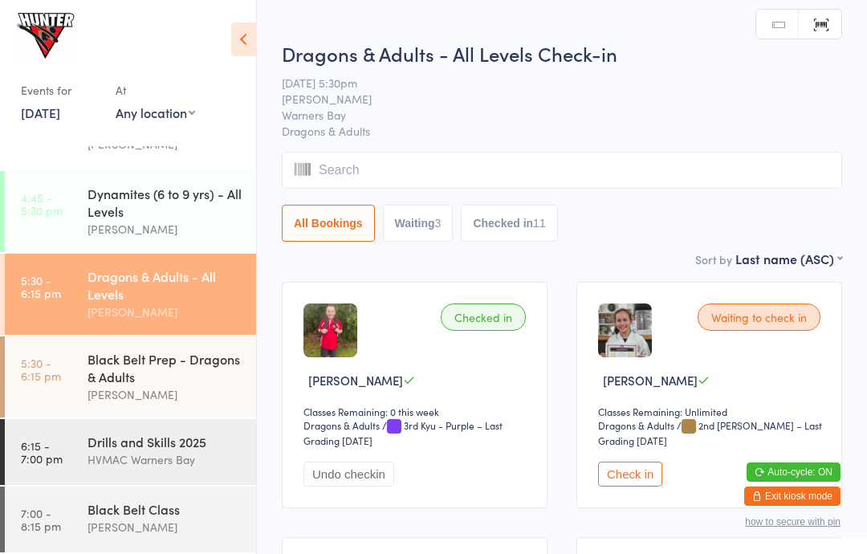
click at [254, 44] on icon at bounding box center [243, 39] width 25 height 34
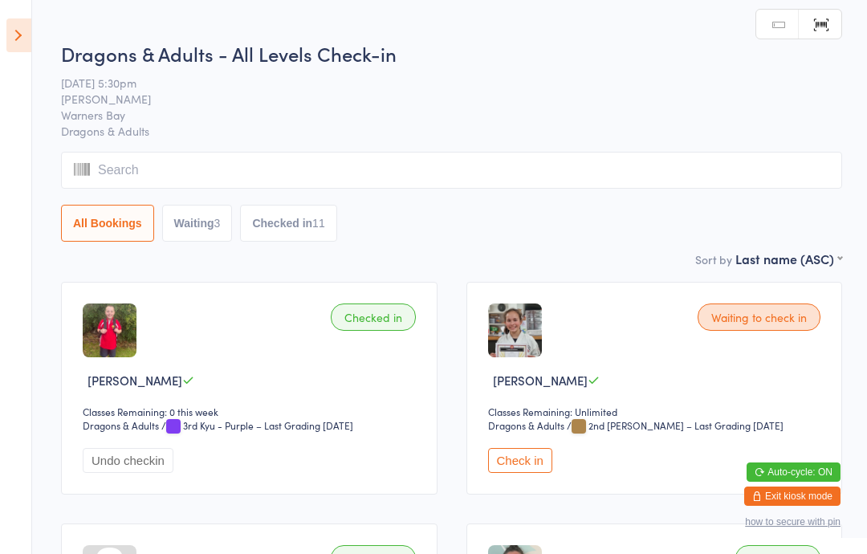
click at [149, 157] on input "search" at bounding box center [451, 170] width 781 height 37
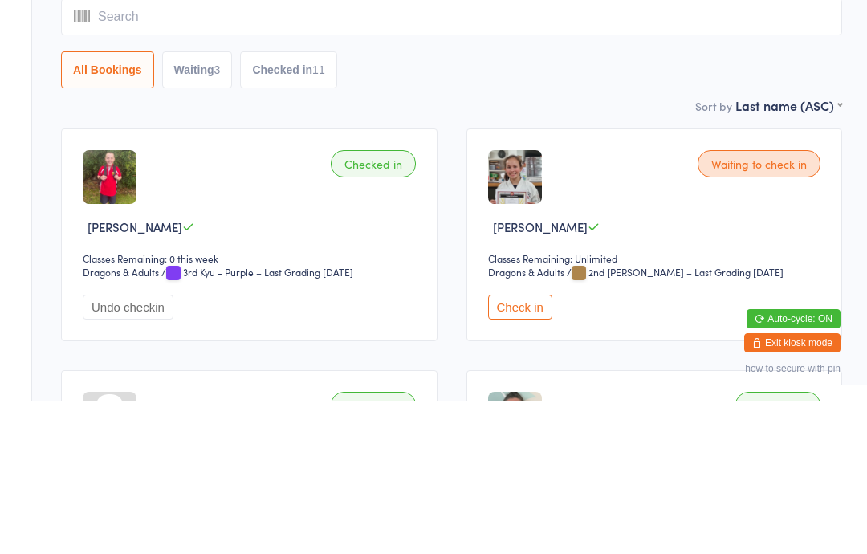
type input "I"
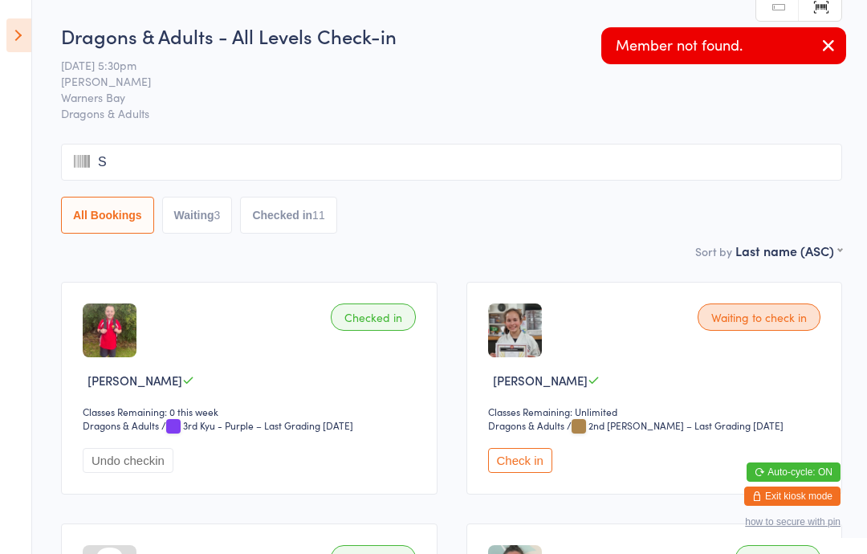
type input "Sh"
type input "Ia"
type input "H"
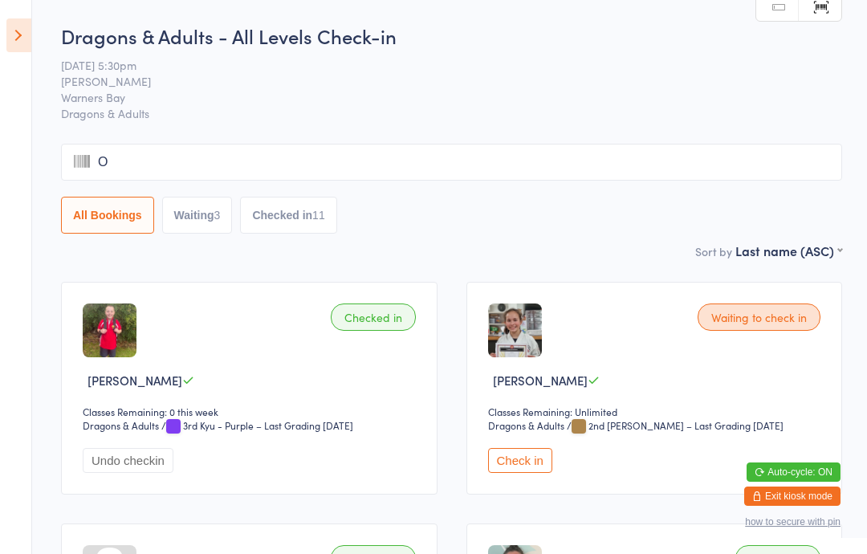
type input "Ol"
type input "Dfuyv"
